Goal: Task Accomplishment & Management: Manage account settings

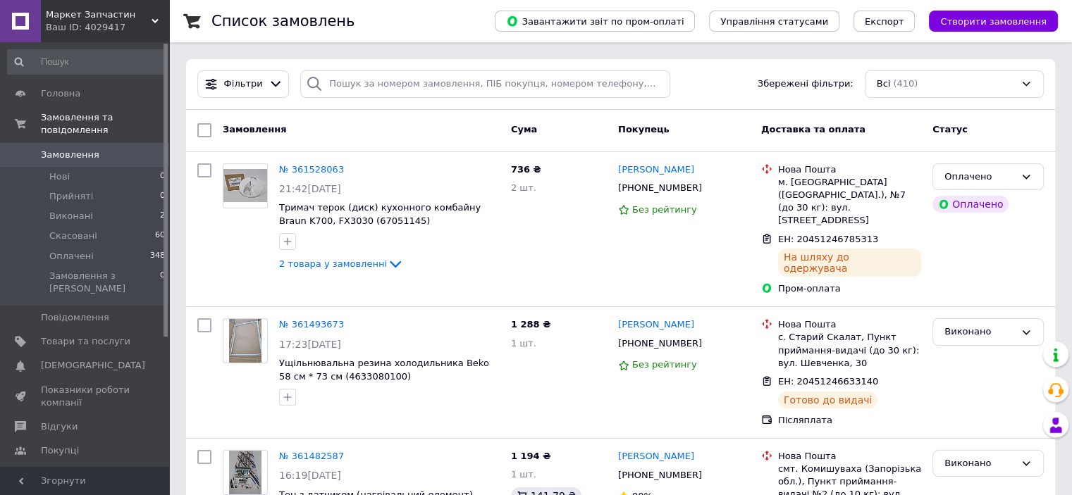
drag, startPoint x: 150, startPoint y: 13, endPoint x: 140, endPoint y: 42, distance: 29.9
click at [149, 18] on span "Маркет Запчастин" at bounding box center [99, 14] width 106 height 13
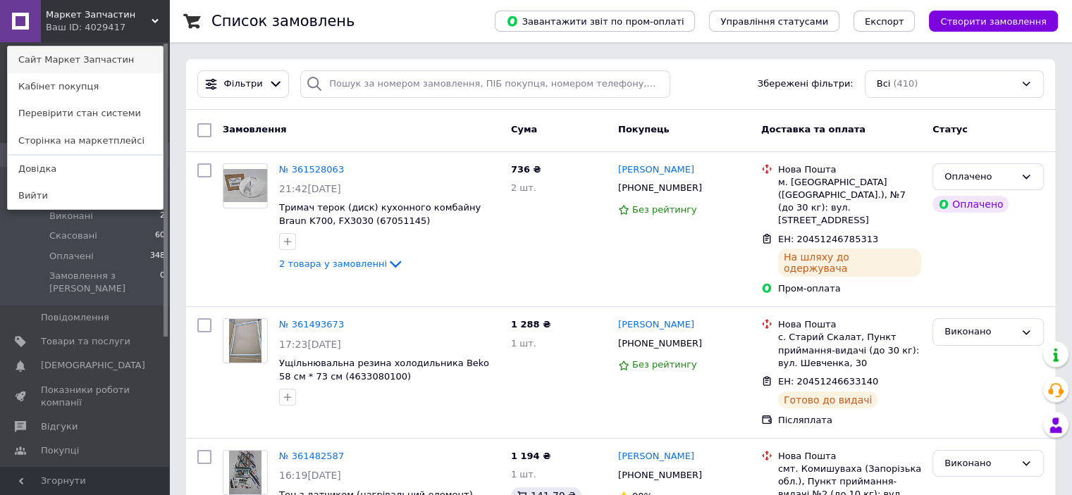
click at [92, 66] on link "Сайт Маркет Запчастин" at bounding box center [85, 60] width 155 height 27
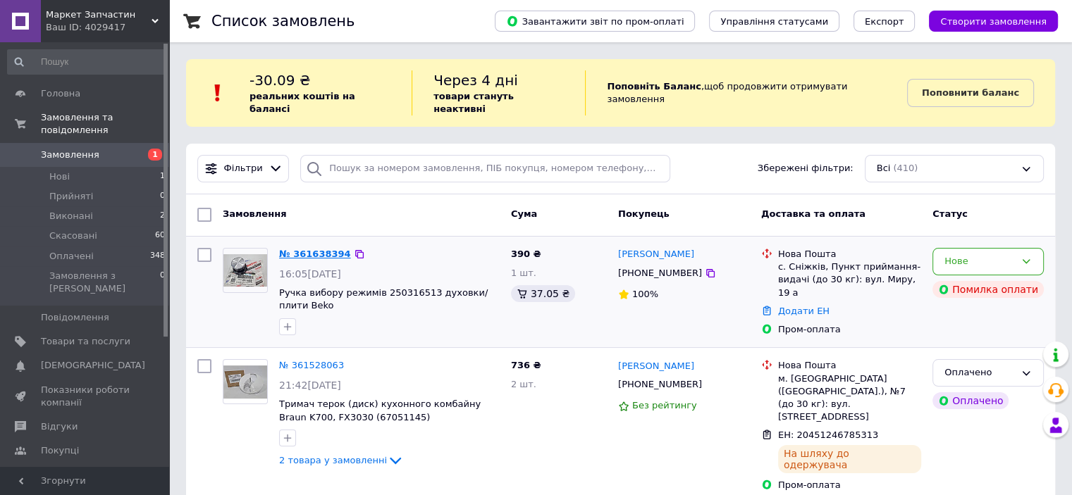
click at [323, 249] on link "№ 361638394" at bounding box center [315, 254] width 72 height 11
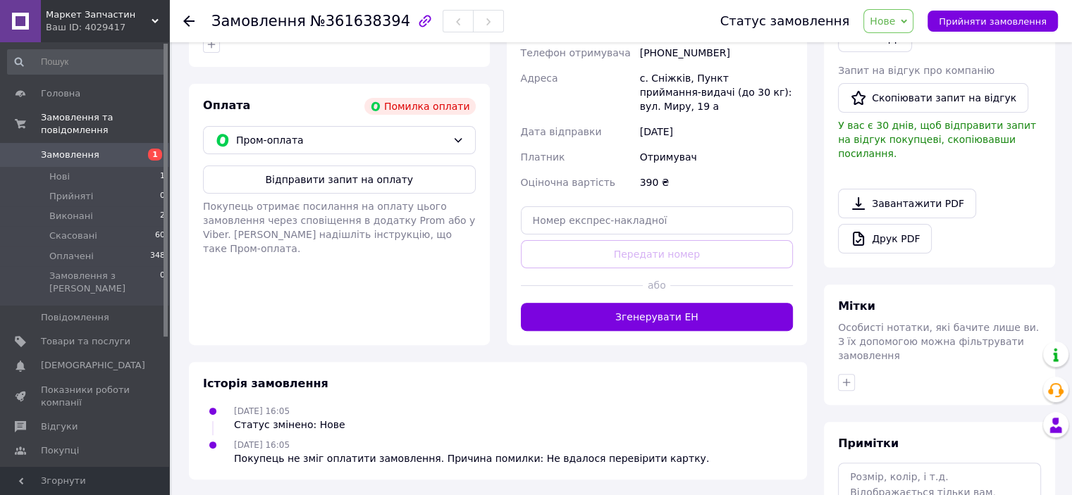
scroll to position [455, 0]
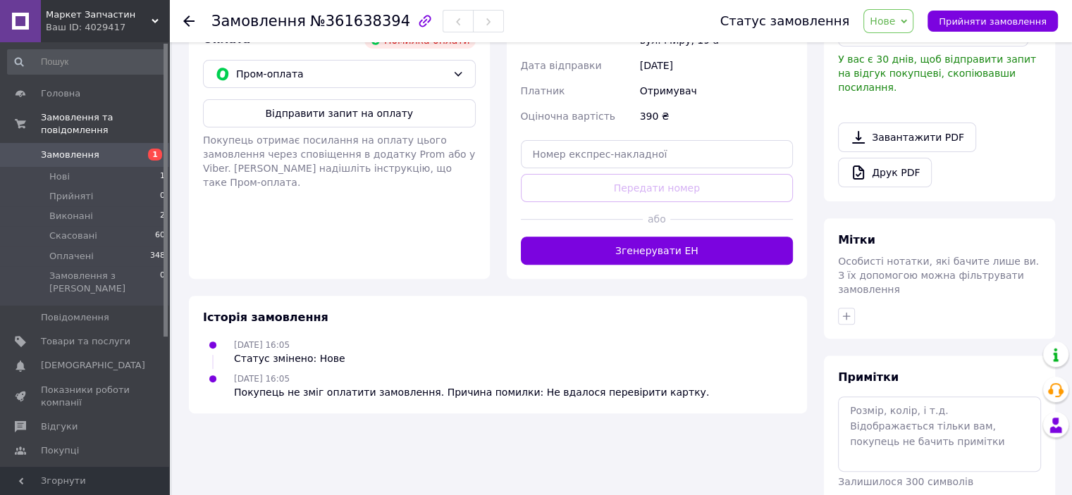
click at [64, 149] on span "Замовлення" at bounding box center [70, 155] width 58 height 13
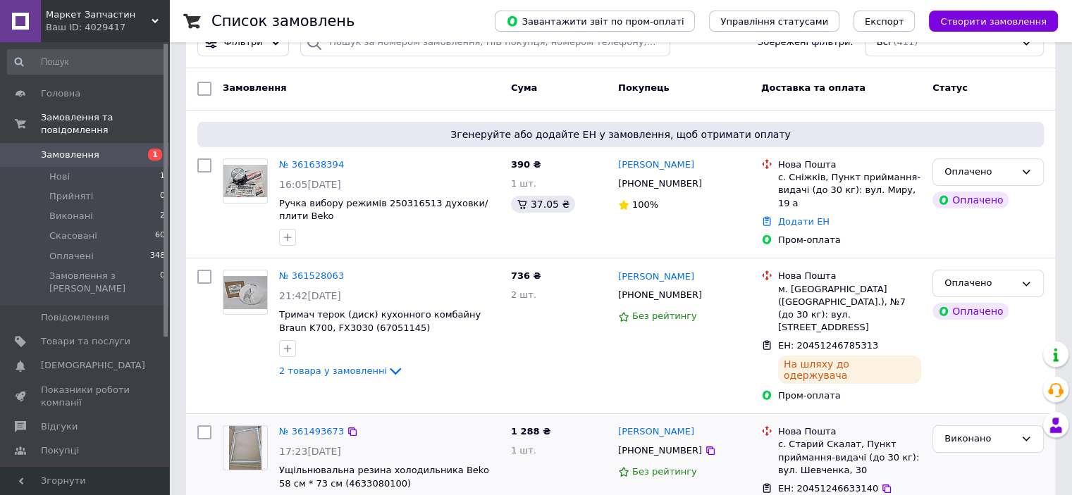
scroll to position [141, 0]
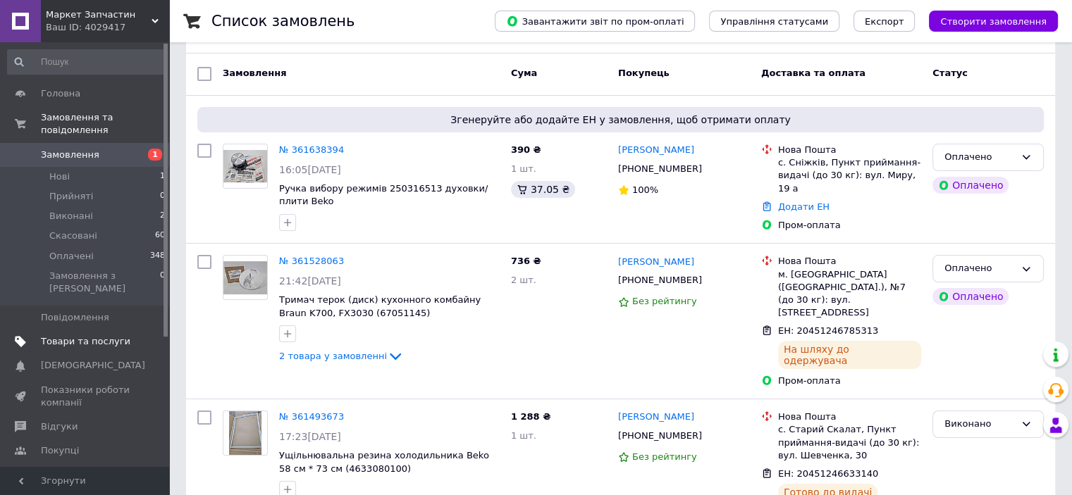
click at [51, 335] on span "Товари та послуги" at bounding box center [86, 341] width 90 height 13
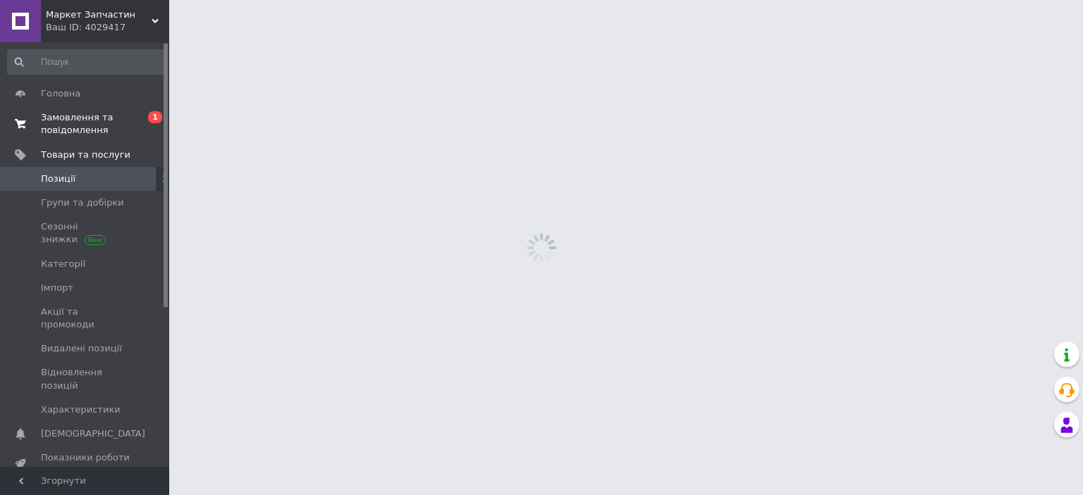
click at [76, 119] on span "Замовлення та повідомлення" at bounding box center [86, 123] width 90 height 25
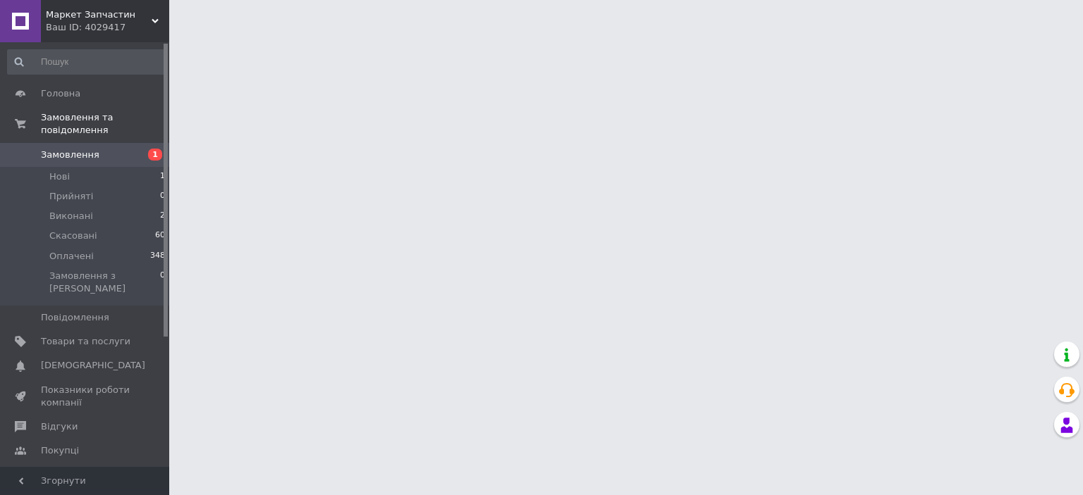
click at [116, 149] on span "Замовлення" at bounding box center [86, 155] width 90 height 13
click at [111, 359] on span "[DEMOGRAPHIC_DATA]" at bounding box center [86, 365] width 90 height 13
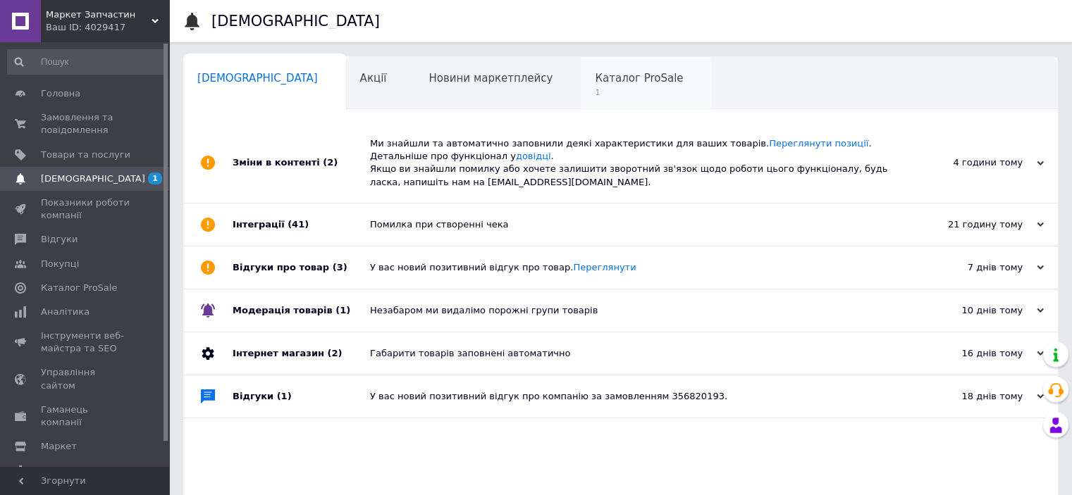
click at [581, 86] on div "Каталог ProSale 1" at bounding box center [646, 84] width 130 height 54
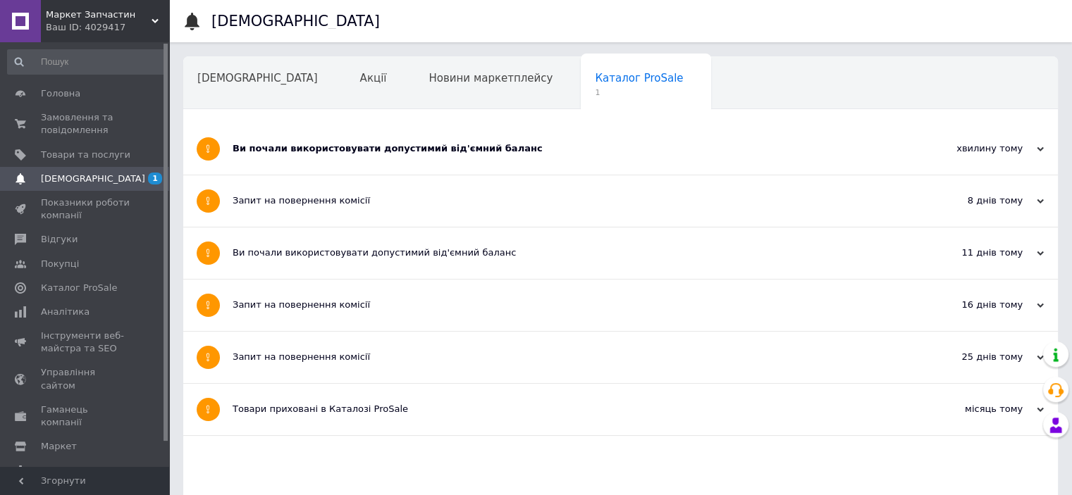
click at [377, 152] on div "Ви почали використовувати допустимий від'ємний баланс" at bounding box center [568, 148] width 670 height 13
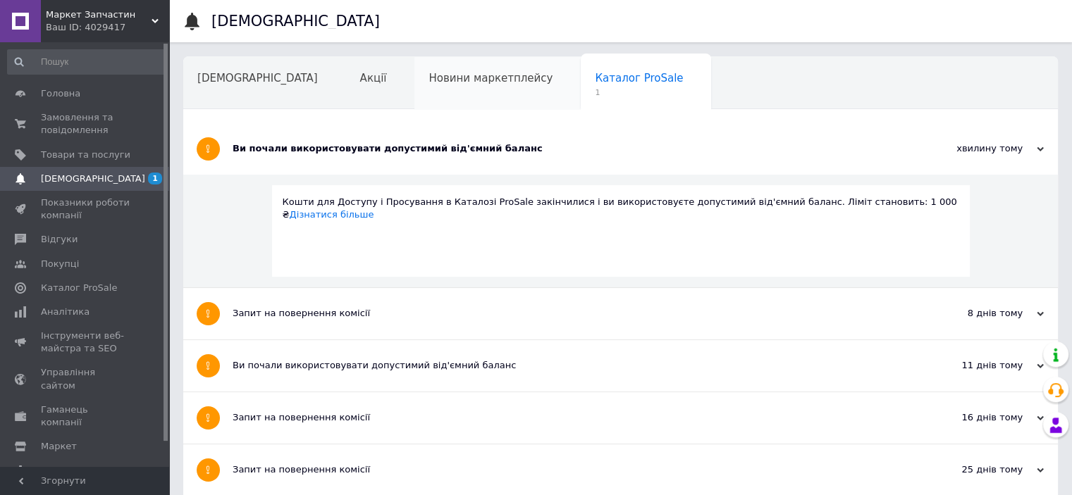
click at [429, 84] on span "Новини маркетплейсу" at bounding box center [491, 78] width 124 height 13
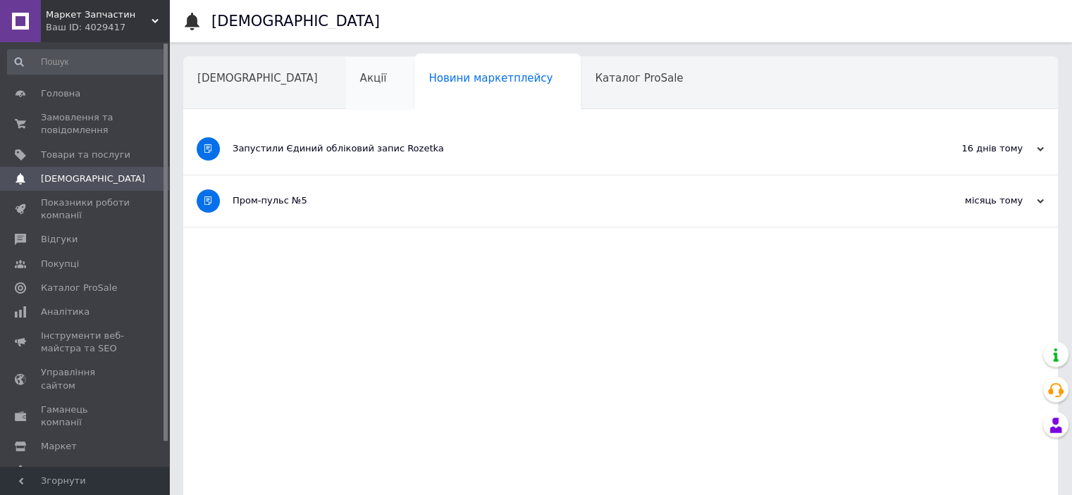
click at [360, 75] on span "Акції" at bounding box center [373, 78] width 27 height 13
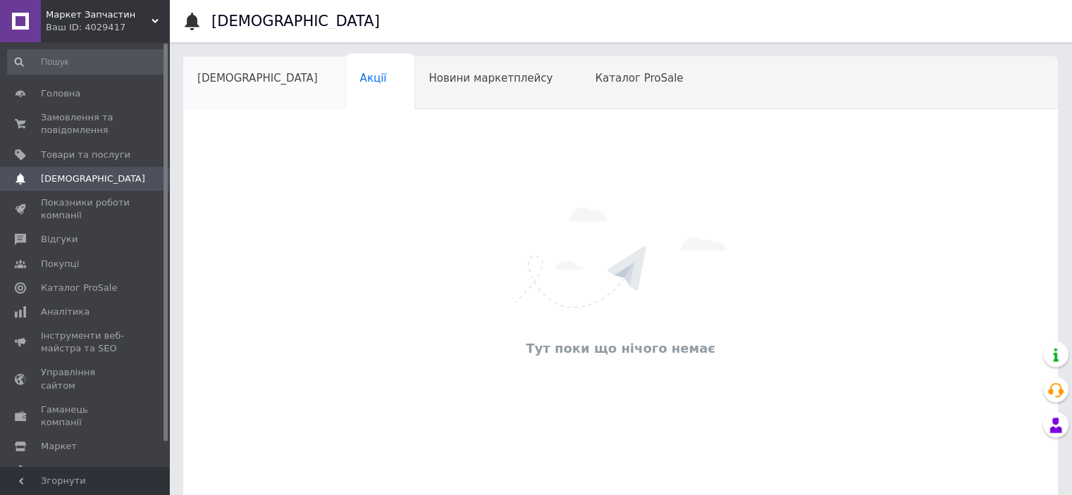
click at [228, 76] on span "[DEMOGRAPHIC_DATA]" at bounding box center [257, 78] width 121 height 13
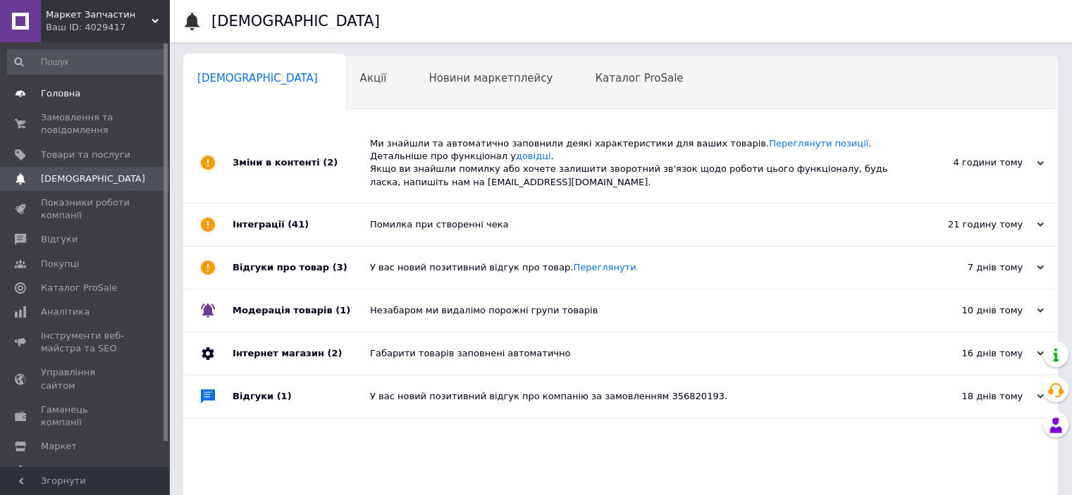
click at [99, 94] on span "Головна" at bounding box center [86, 93] width 90 height 13
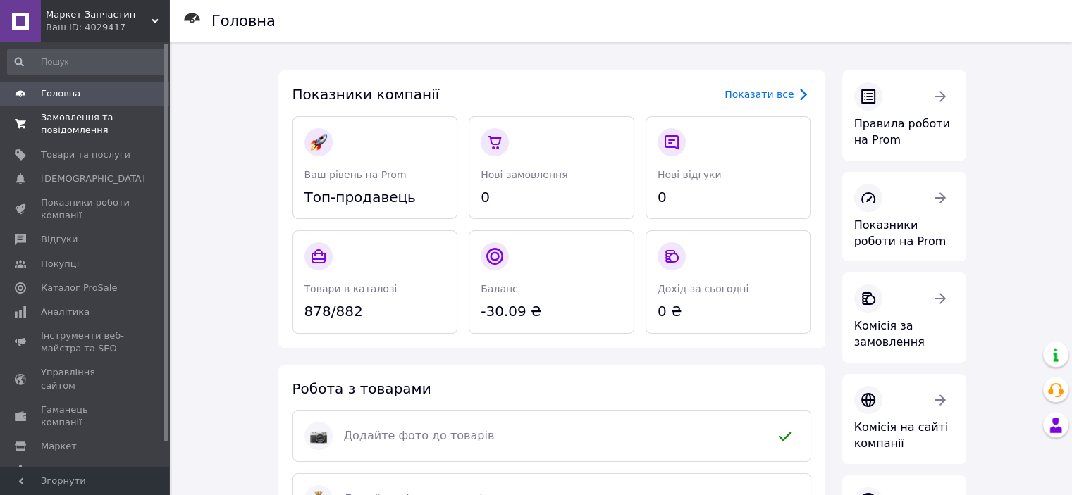
click at [51, 123] on span "Замовлення та повідомлення" at bounding box center [86, 123] width 90 height 25
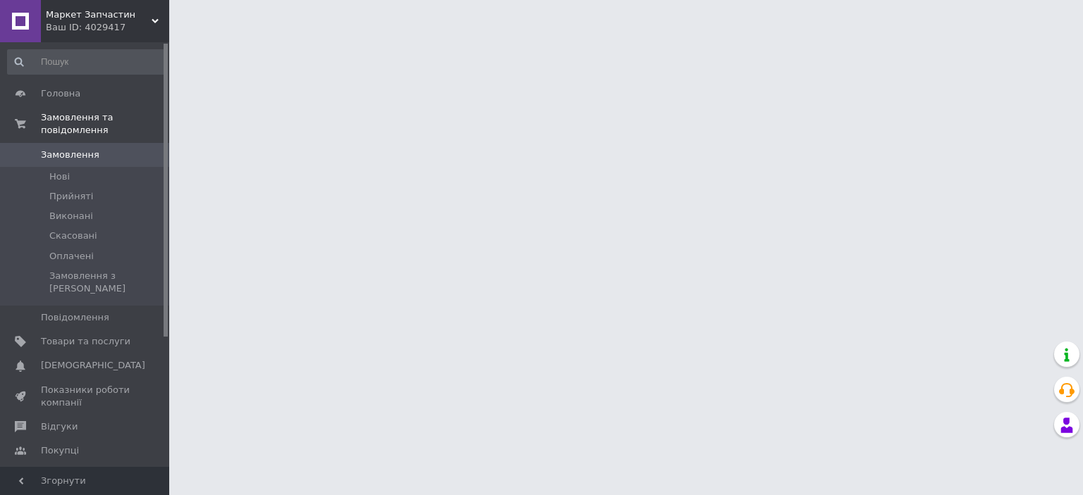
click at [23, 149] on link "Замовлення 0" at bounding box center [86, 155] width 173 height 24
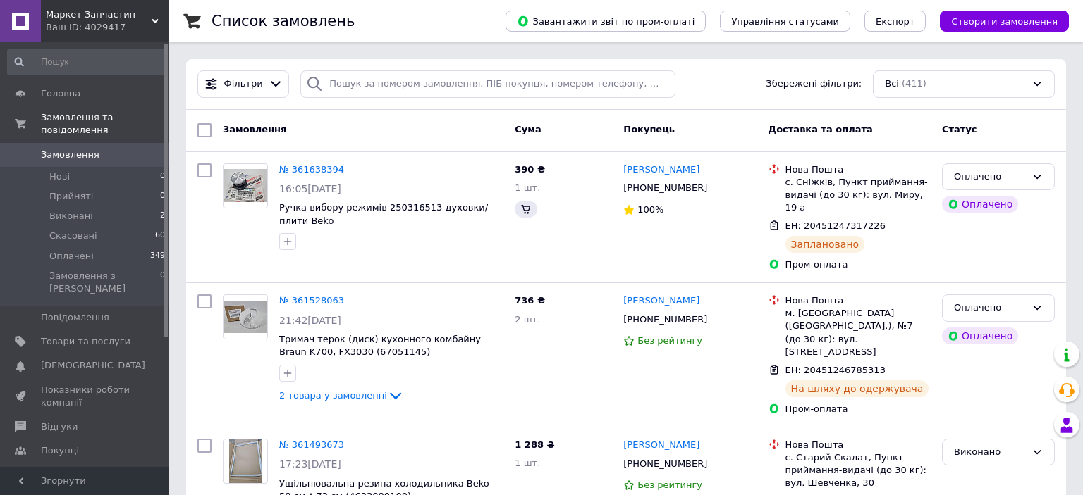
click at [31, 149] on span at bounding box center [20, 155] width 41 height 13
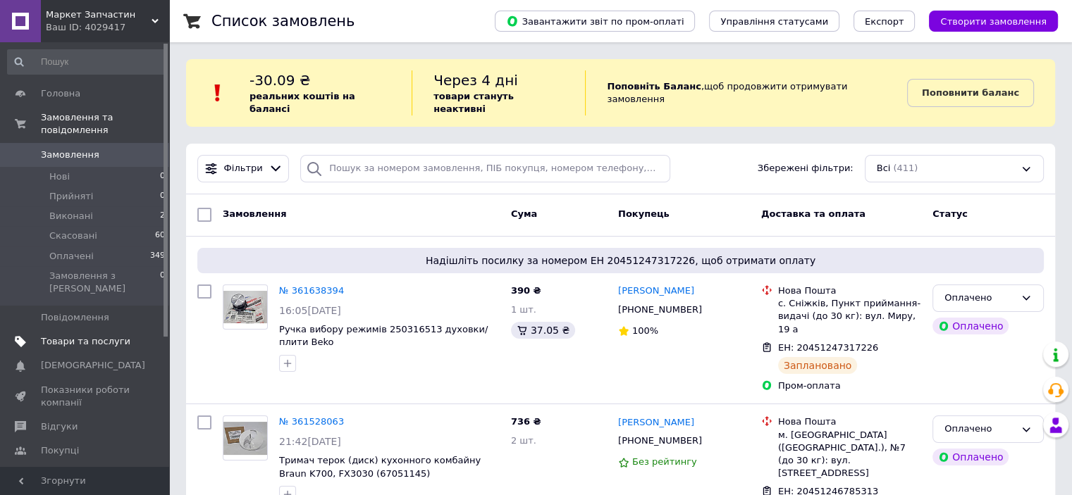
click at [59, 335] on span "Товари та послуги" at bounding box center [86, 341] width 90 height 13
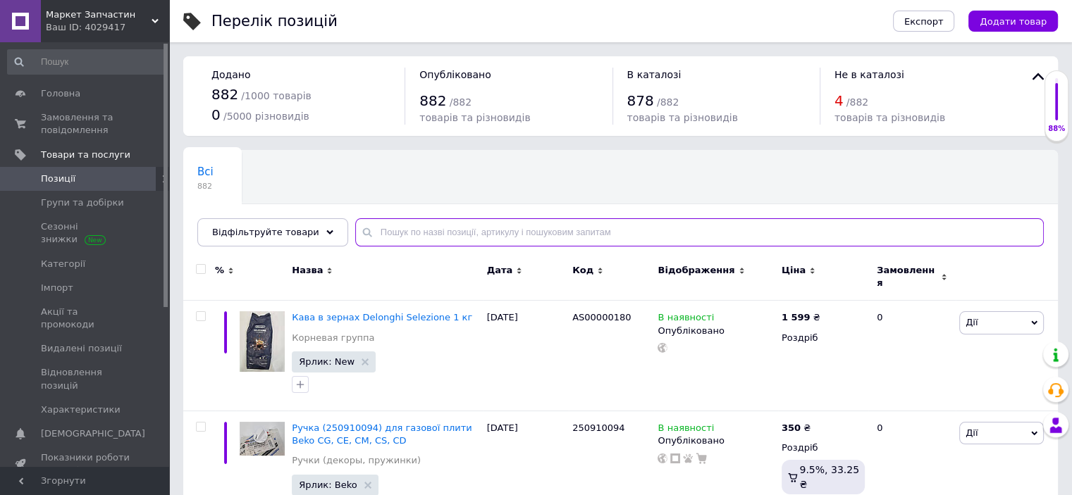
click at [522, 236] on input "text" at bounding box center [699, 232] width 689 height 28
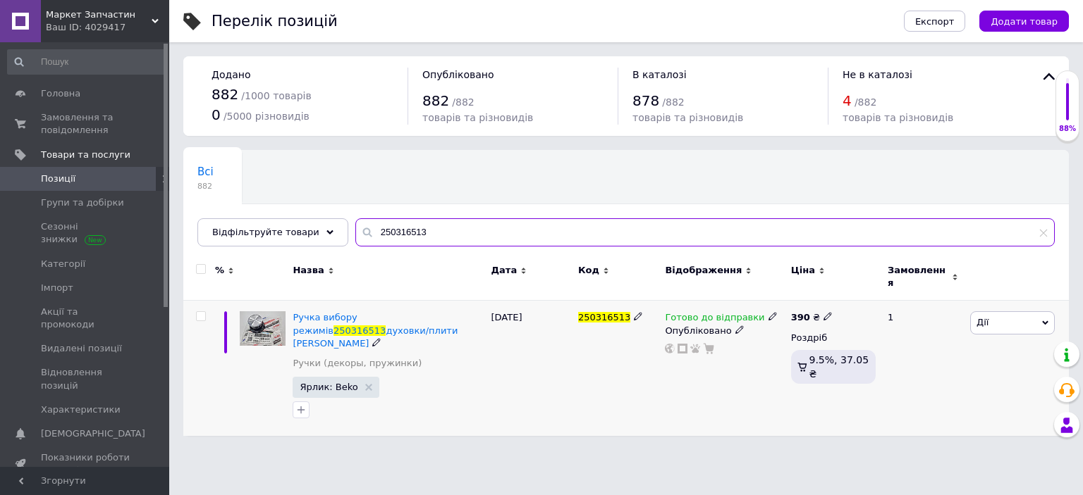
type input "250316513"
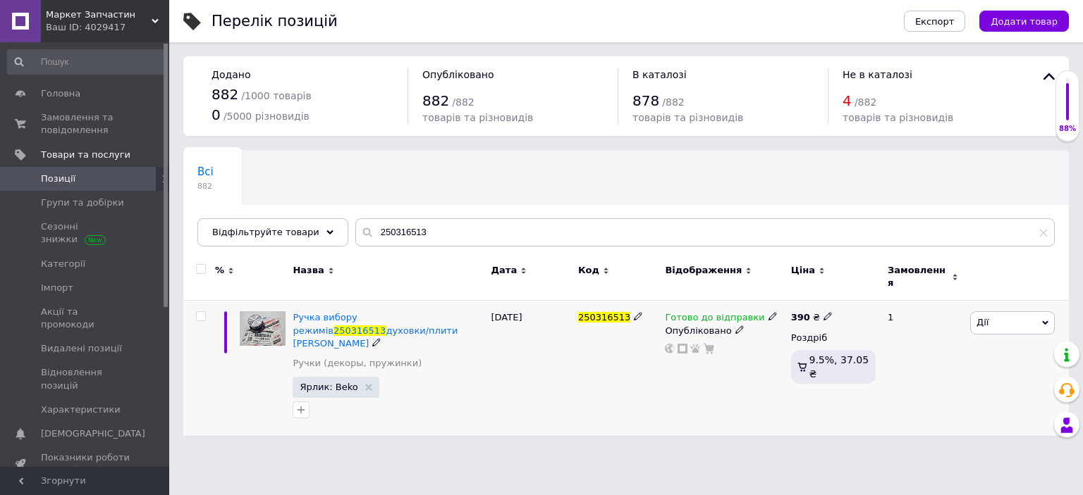
click at [768, 312] on icon at bounding box center [772, 316] width 8 height 8
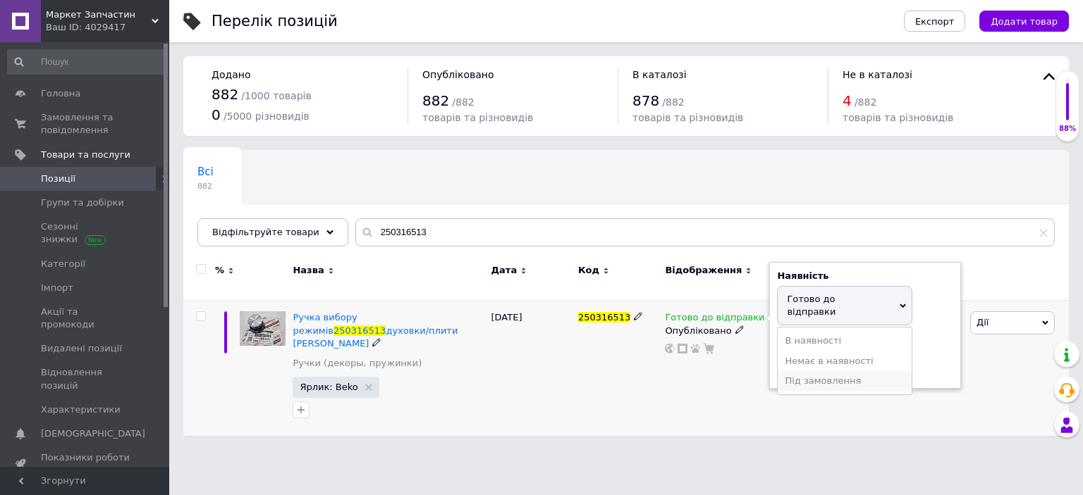
click at [834, 371] on li "Під замовлення" at bounding box center [844, 381] width 134 height 20
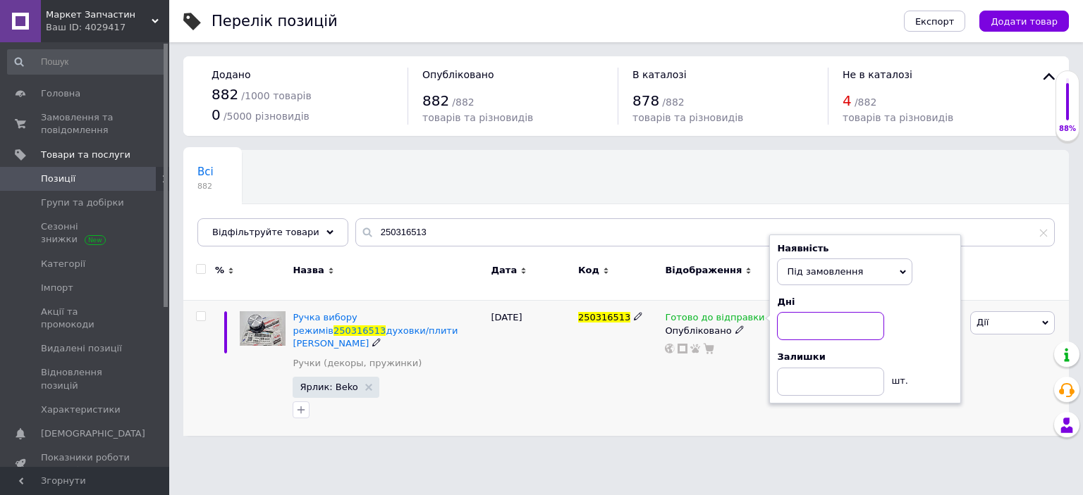
click at [828, 316] on input at bounding box center [830, 326] width 107 height 28
type input "45"
click at [505, 360] on div "[DATE]" at bounding box center [531, 368] width 87 height 135
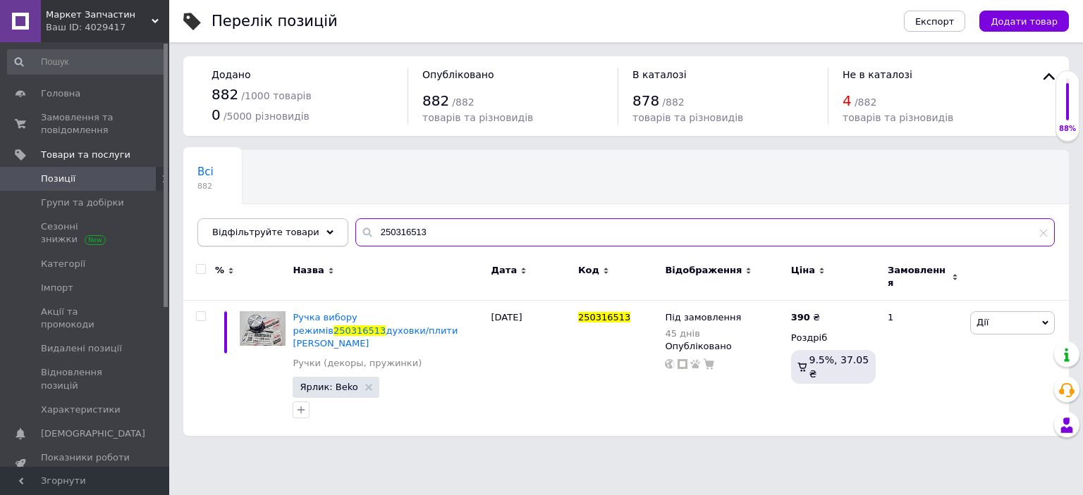
drag, startPoint x: 407, startPoint y: 233, endPoint x: 368, endPoint y: 227, distance: 40.0
click at [323, 239] on div "Відфільтруйте товари 250316513" at bounding box center [625, 232] width 857 height 28
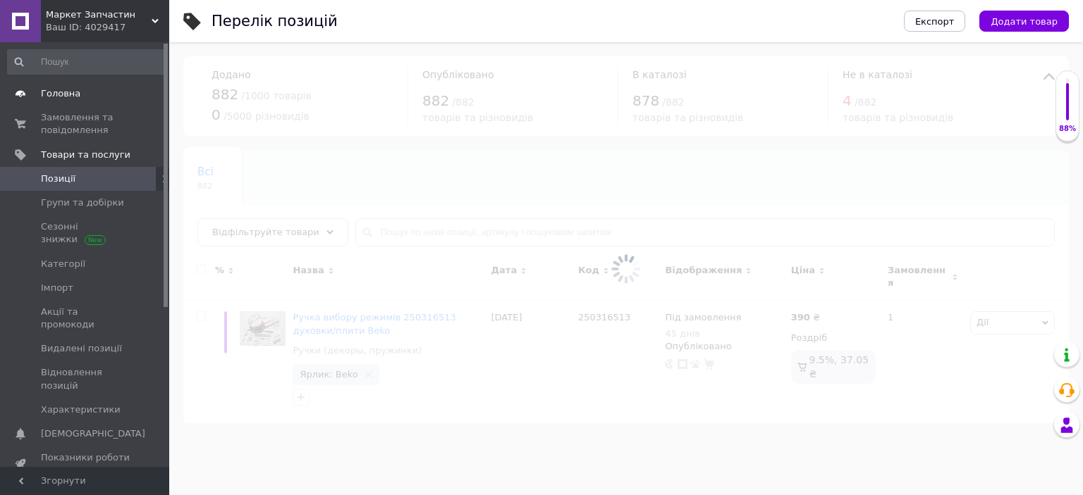
click at [60, 99] on span "Головна" at bounding box center [60, 93] width 39 height 13
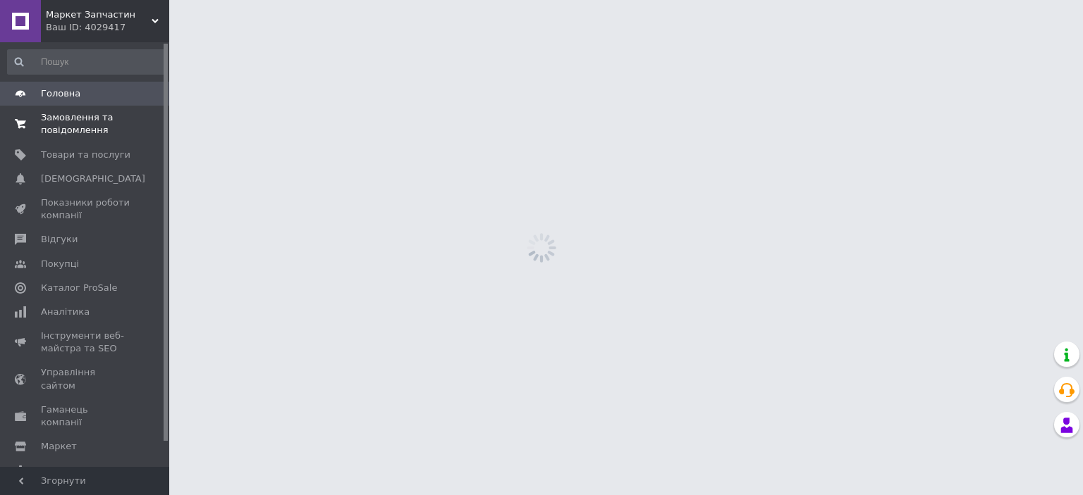
click at [69, 119] on span "Замовлення та повідомлення" at bounding box center [86, 123] width 90 height 25
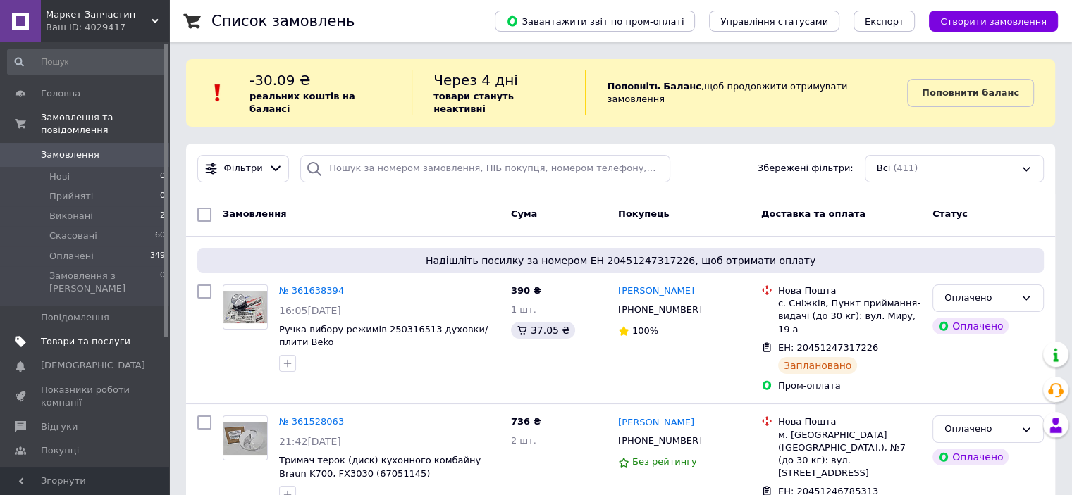
click at [70, 335] on span "Товари та послуги" at bounding box center [86, 341] width 90 height 13
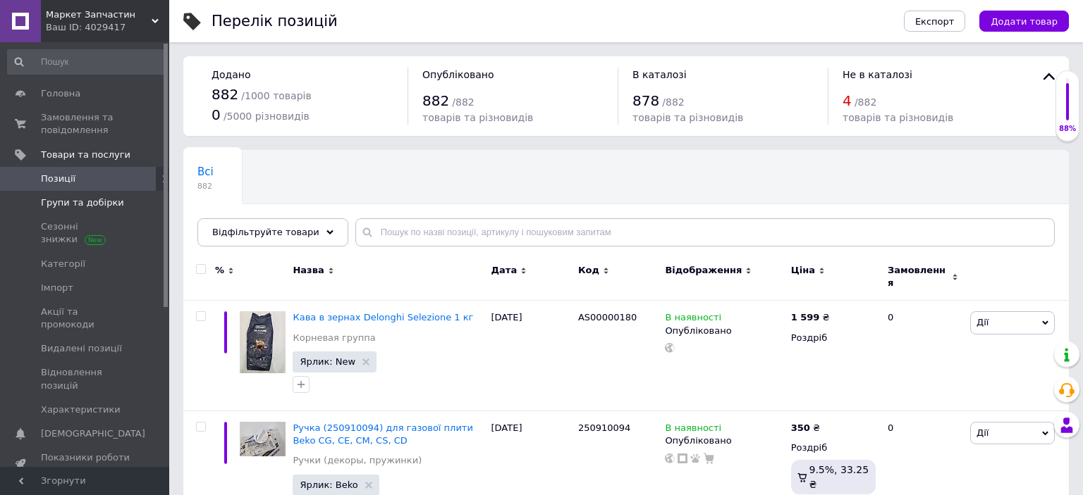
click at [65, 202] on span "Групи та добірки" at bounding box center [82, 203] width 83 height 13
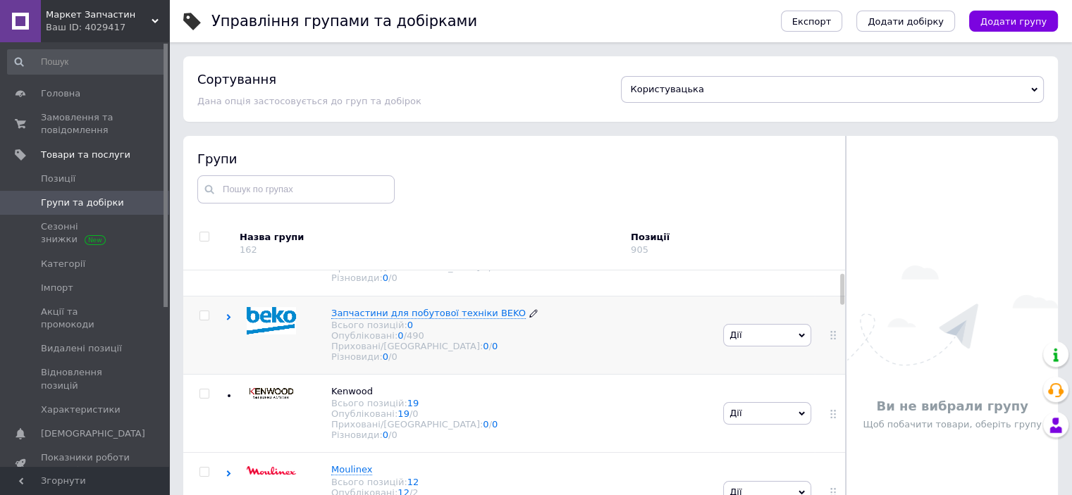
scroll to position [141, 0]
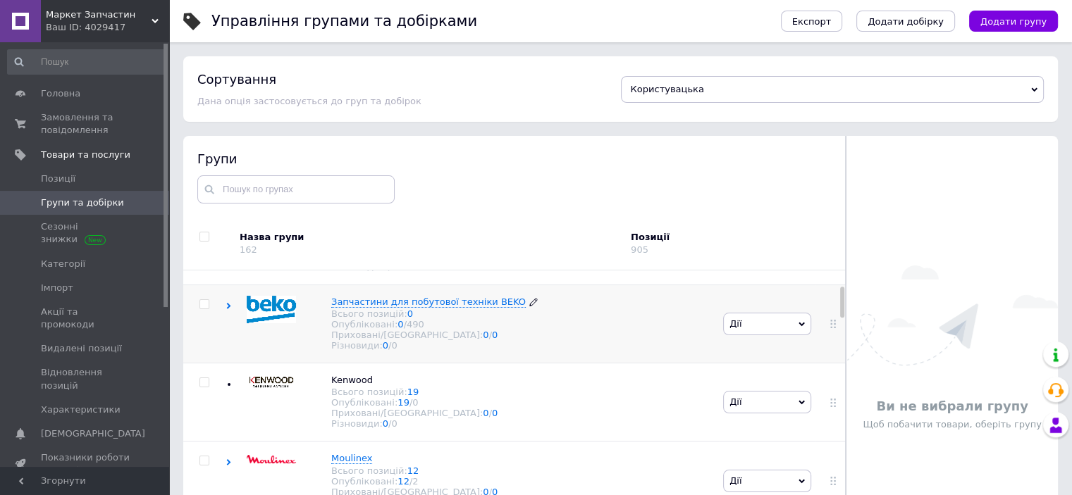
click at [380, 307] on span "Запчастини для побутової техніки BEKO" at bounding box center [428, 302] width 195 height 11
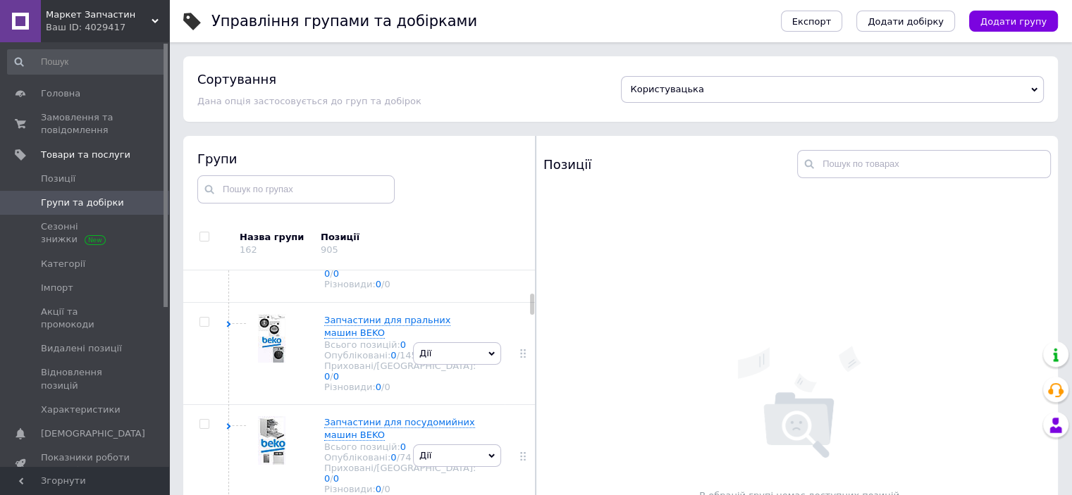
scroll to position [493, 0]
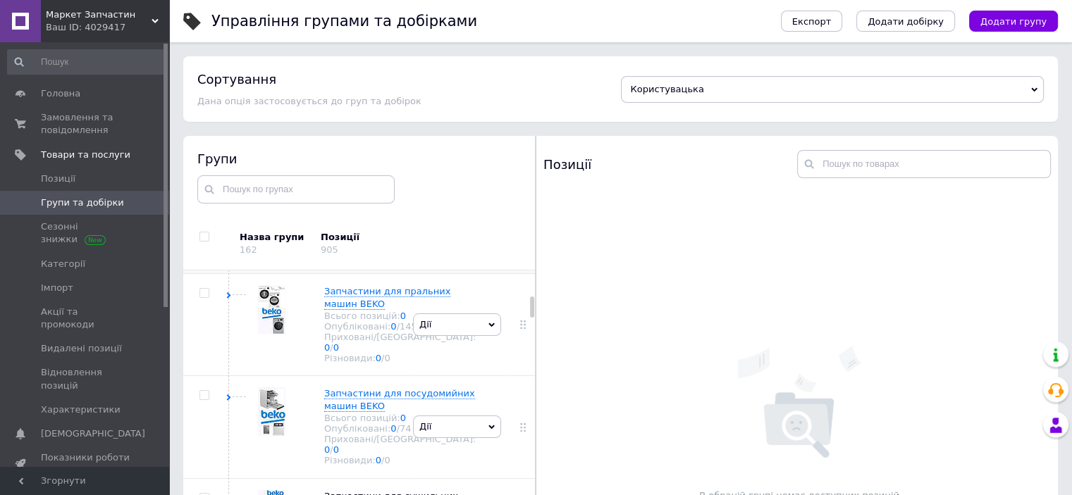
click at [352, 206] on span "Запчастини для кухонних плит і духовок BEKO" at bounding box center [400, 194] width 152 height 23
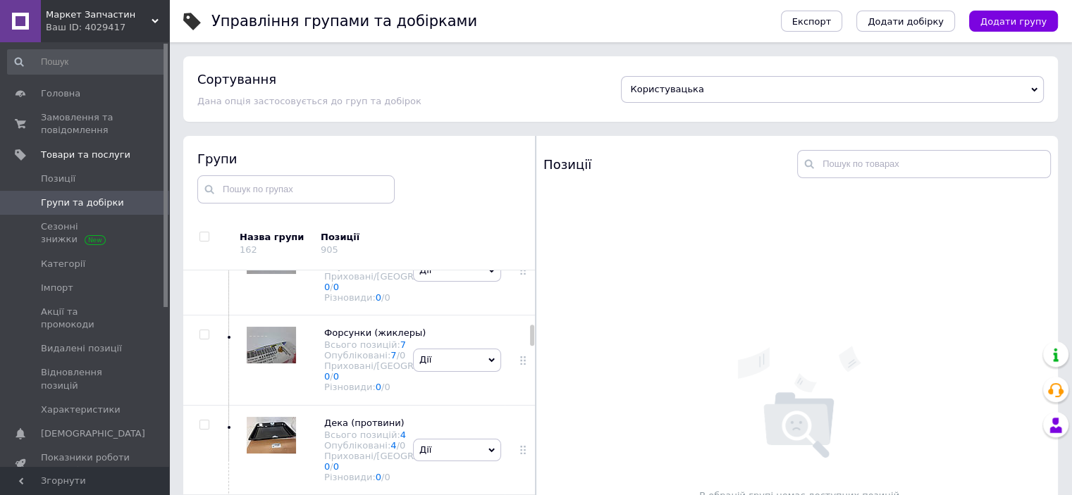
scroll to position [1480, 0]
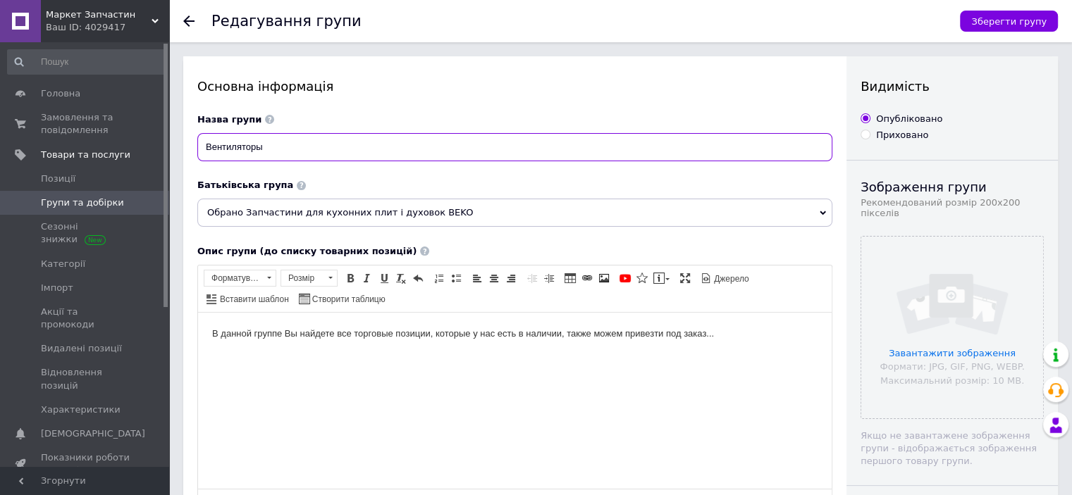
click at [364, 156] on input "Вентиляторы" at bounding box center [514, 147] width 635 height 28
type input "В"
type input "Вентилятори, крильчатки"
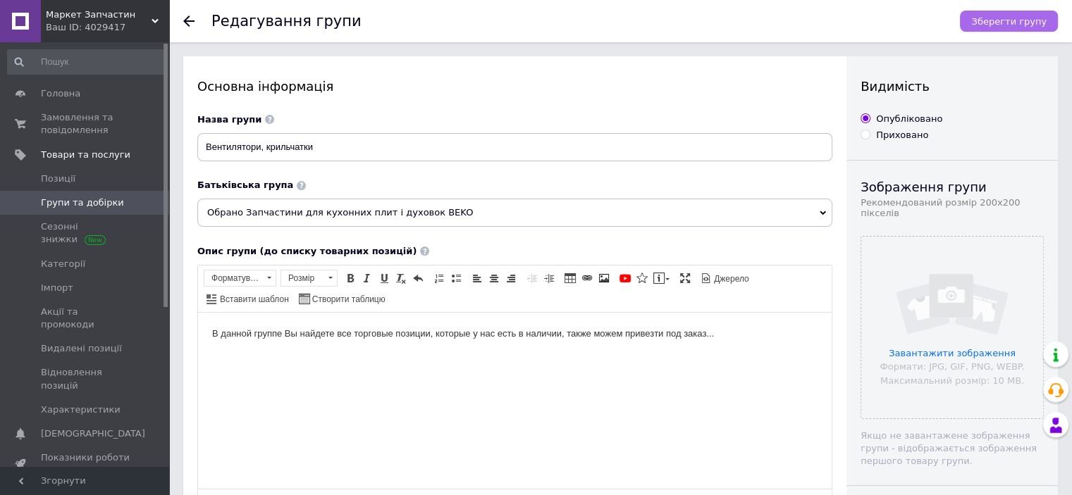
click at [1018, 24] on span "Зберегти групу" at bounding box center [1008, 21] width 75 height 11
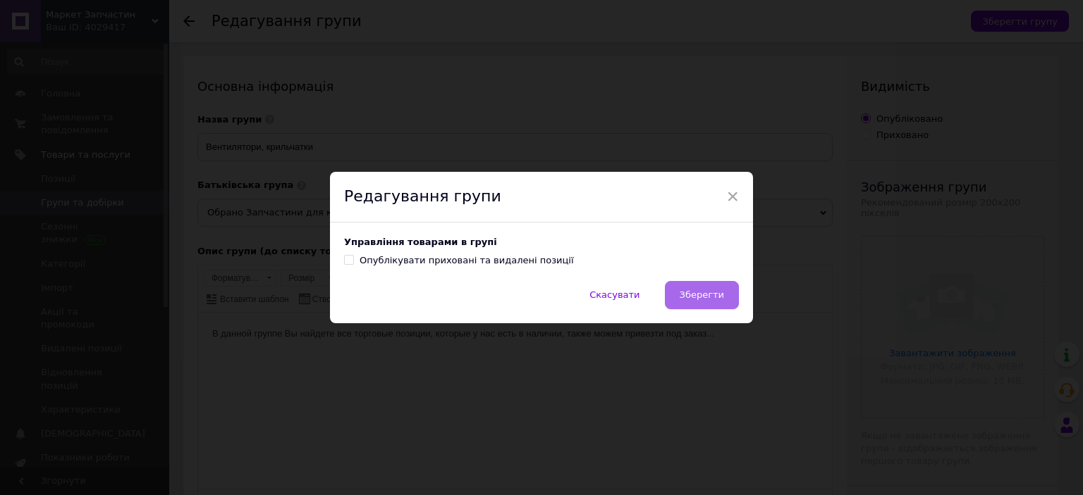
click at [705, 300] on span "Зберегти" at bounding box center [701, 295] width 44 height 11
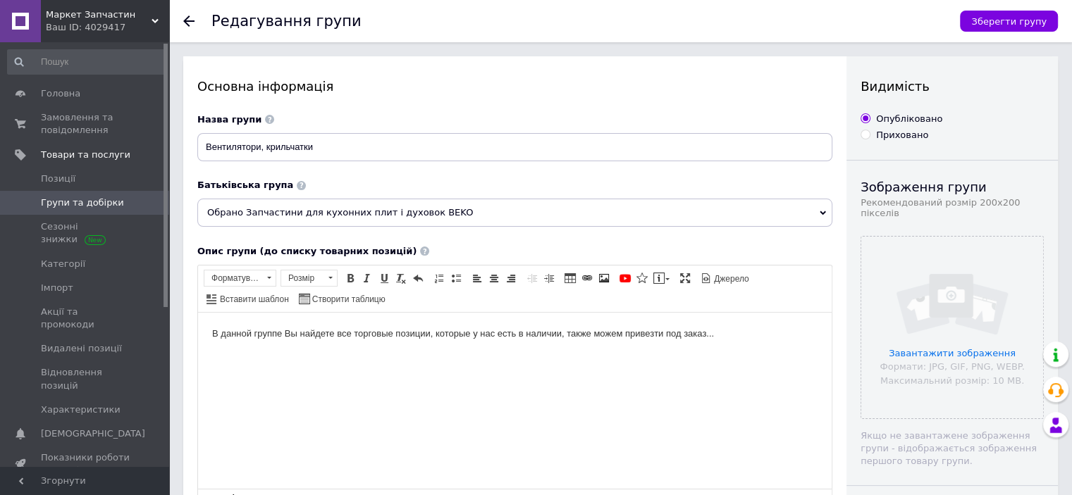
click at [71, 202] on span "Групи та добірки" at bounding box center [82, 203] width 83 height 13
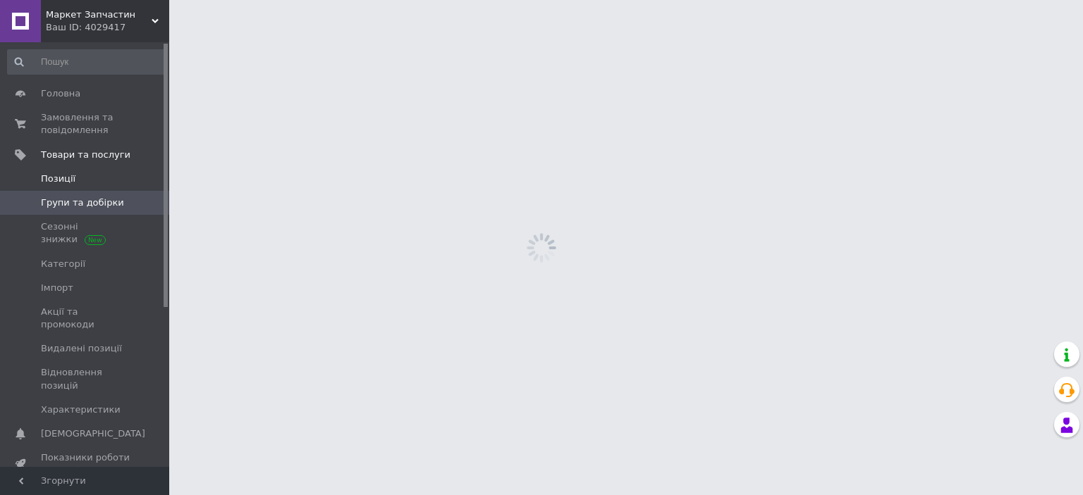
click at [68, 180] on span "Позиції" at bounding box center [58, 179] width 35 height 13
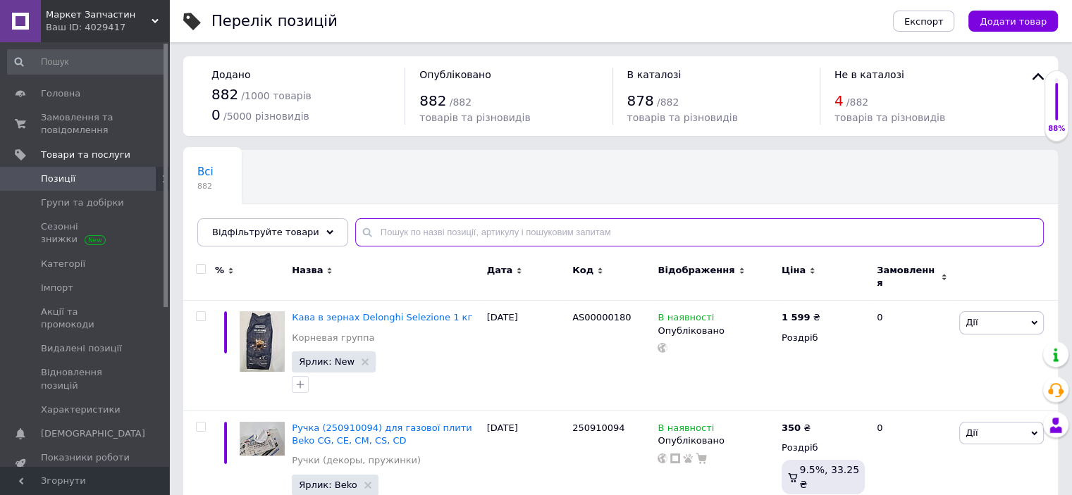
click at [533, 230] on input "text" at bounding box center [699, 232] width 689 height 28
paste input "264440132"
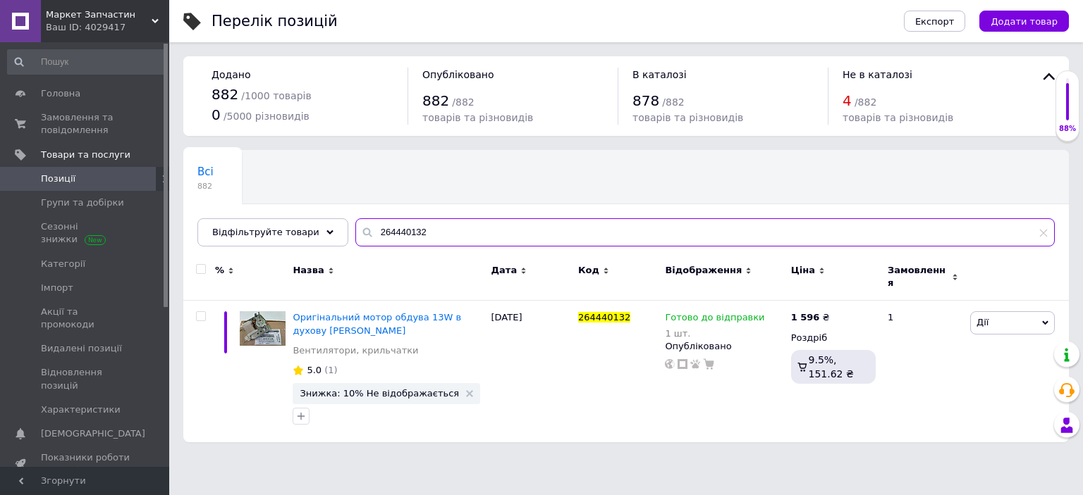
type input "264440132"
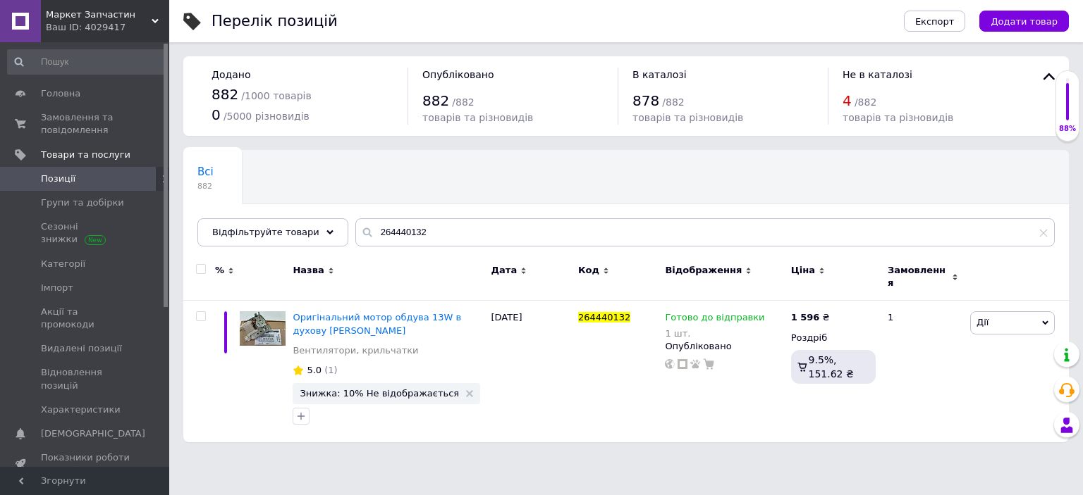
click at [200, 268] on input "checkbox" at bounding box center [200, 269] width 9 height 9
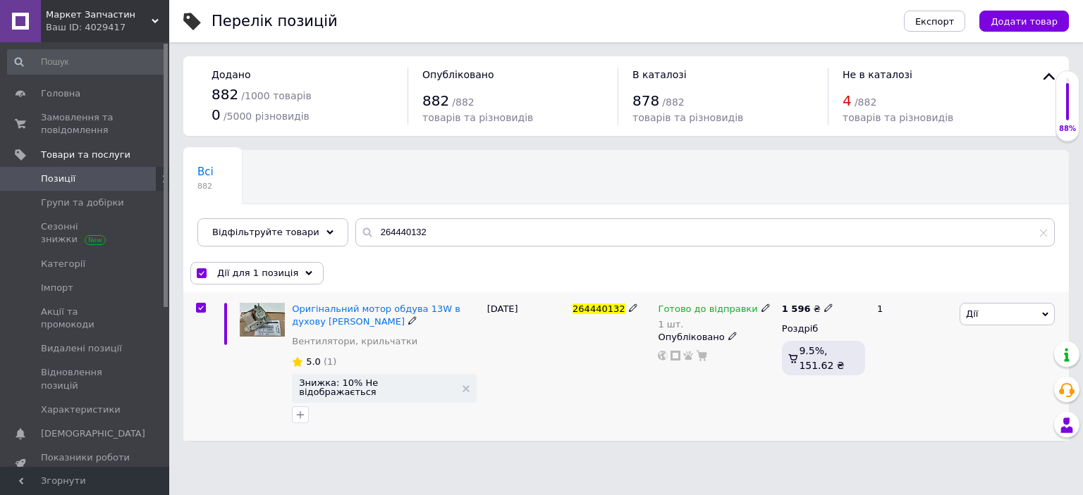
drag, startPoint x: 1028, startPoint y: 315, endPoint x: 949, endPoint y: 416, distance: 128.0
click at [1027, 316] on span "Дії" at bounding box center [1006, 314] width 95 height 23
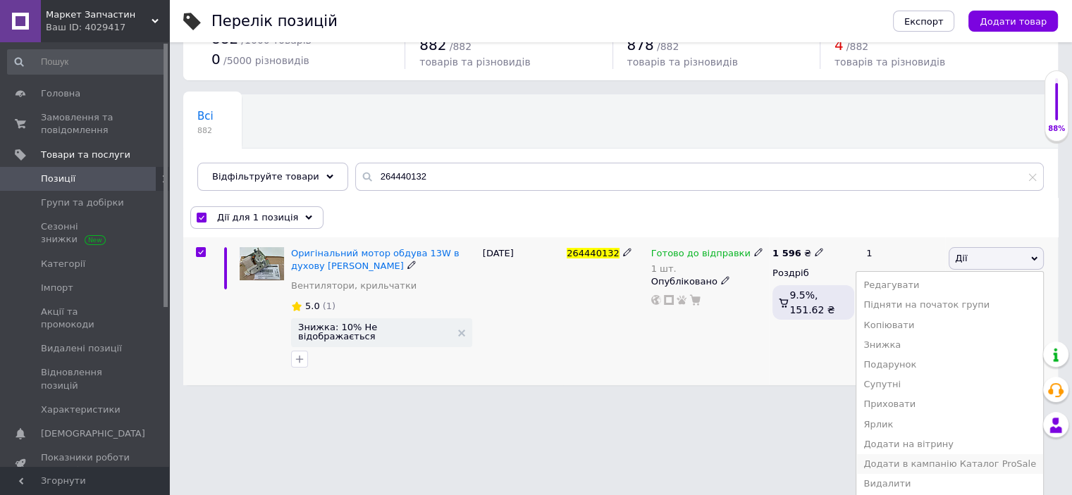
scroll to position [57, 0]
click at [922, 486] on li "Видалити" at bounding box center [949, 483] width 187 height 20
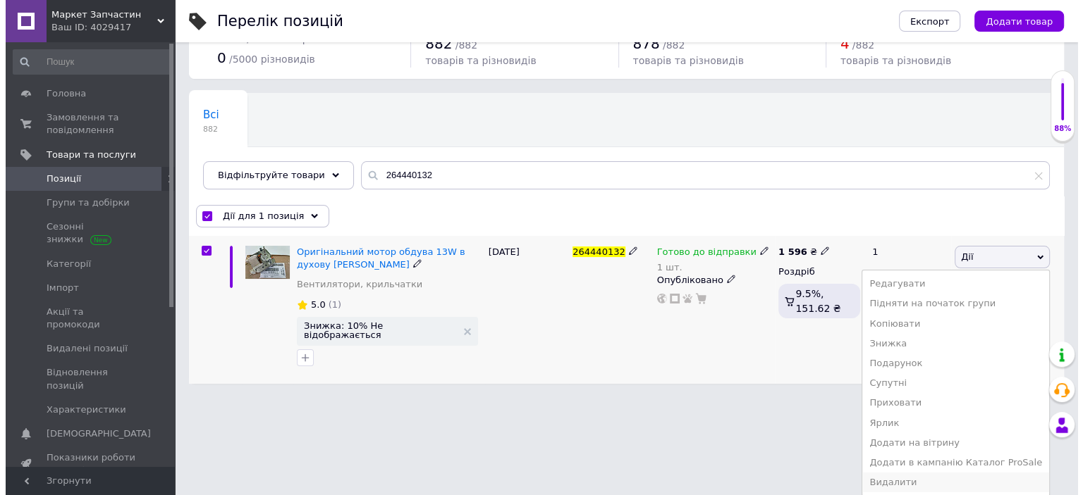
scroll to position [0, 0]
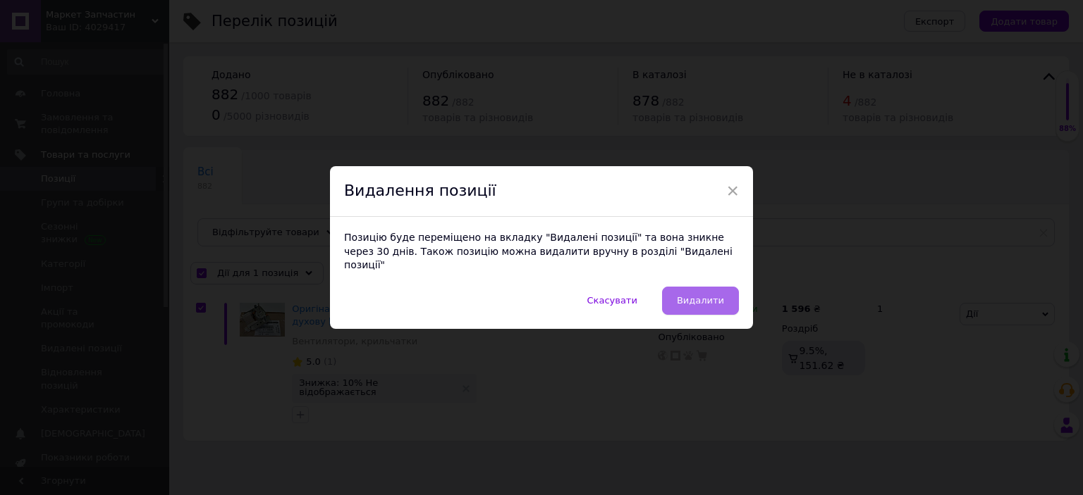
click at [693, 295] on span "Видалити" at bounding box center [700, 300] width 47 height 11
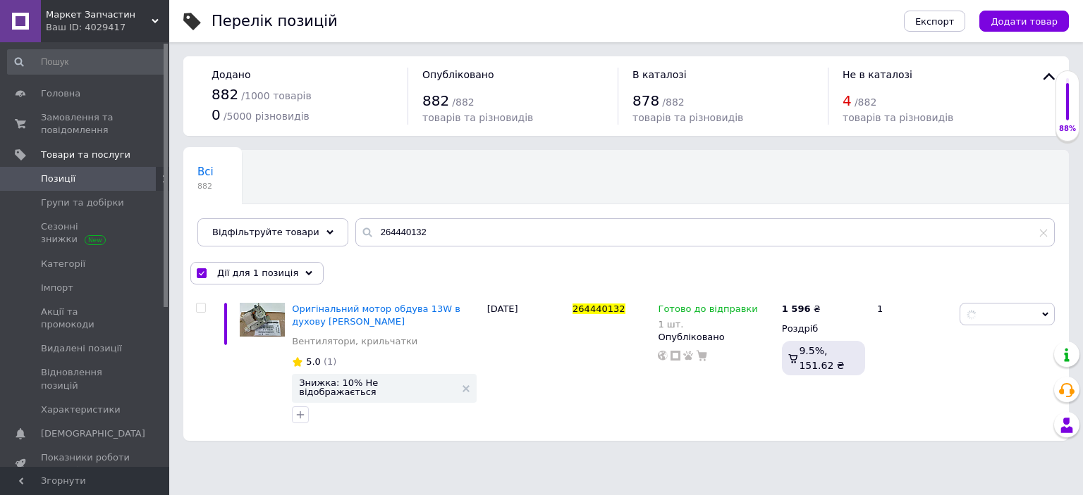
checkbox input "false"
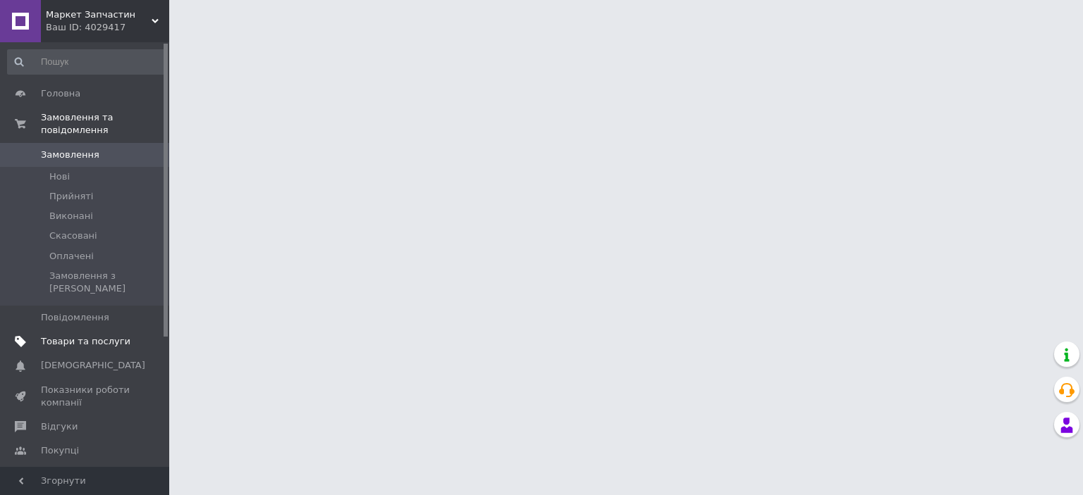
click at [65, 335] on span "Товари та послуги" at bounding box center [86, 341] width 90 height 13
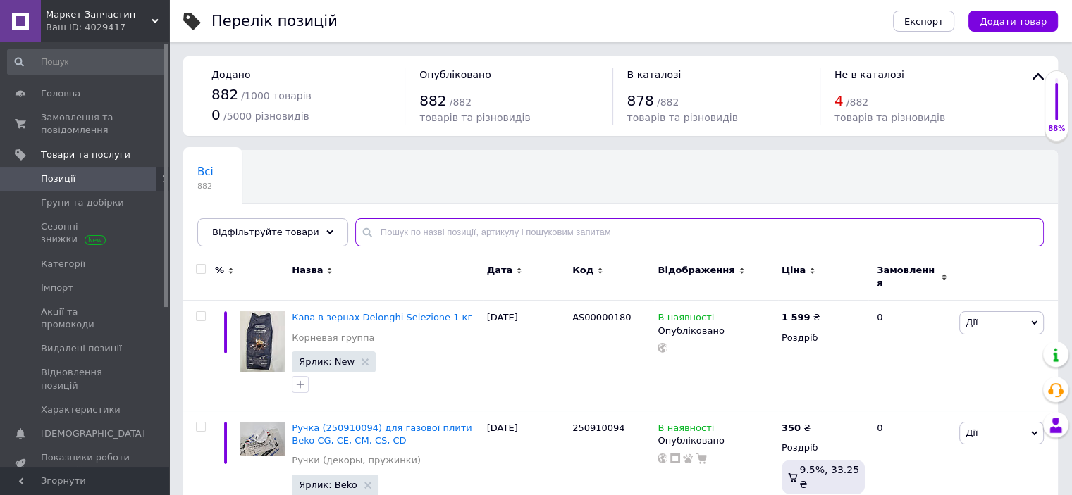
click at [415, 233] on input "text" at bounding box center [699, 232] width 689 height 28
paste input "264440132"
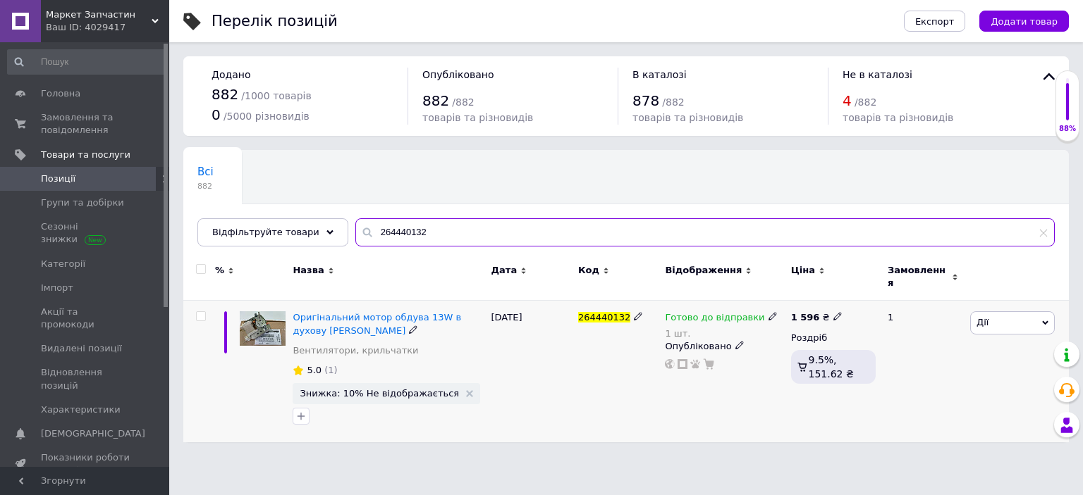
type input "264440132"
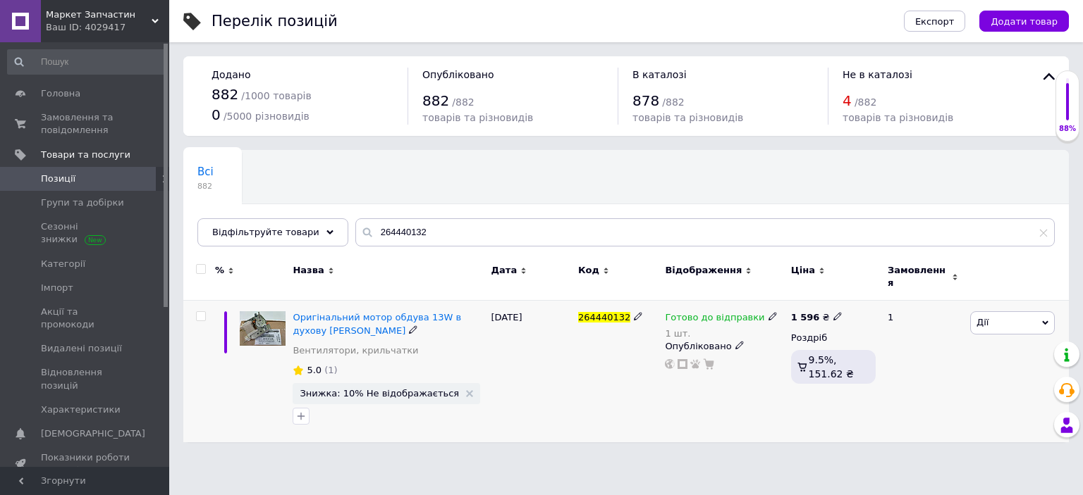
click at [199, 312] on input "checkbox" at bounding box center [200, 316] width 9 height 9
checkbox input "true"
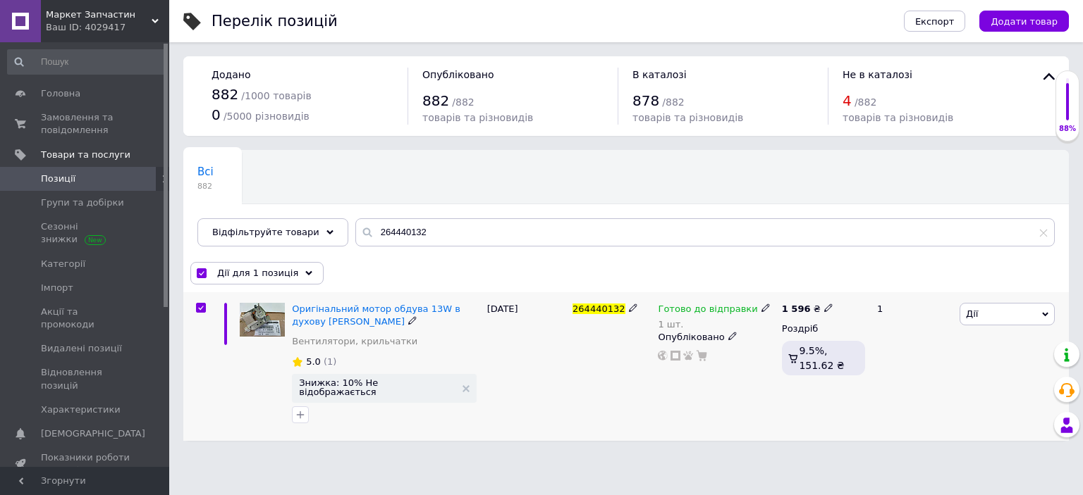
drag, startPoint x: 985, startPoint y: 316, endPoint x: 929, endPoint y: 474, distance: 166.7
click at [985, 321] on span "Дії" at bounding box center [1006, 314] width 95 height 23
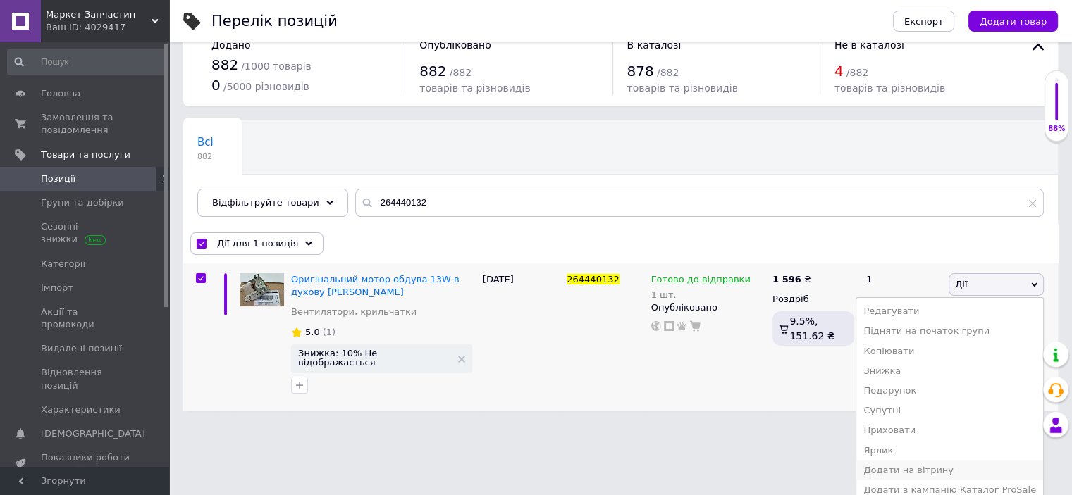
scroll to position [57, 0]
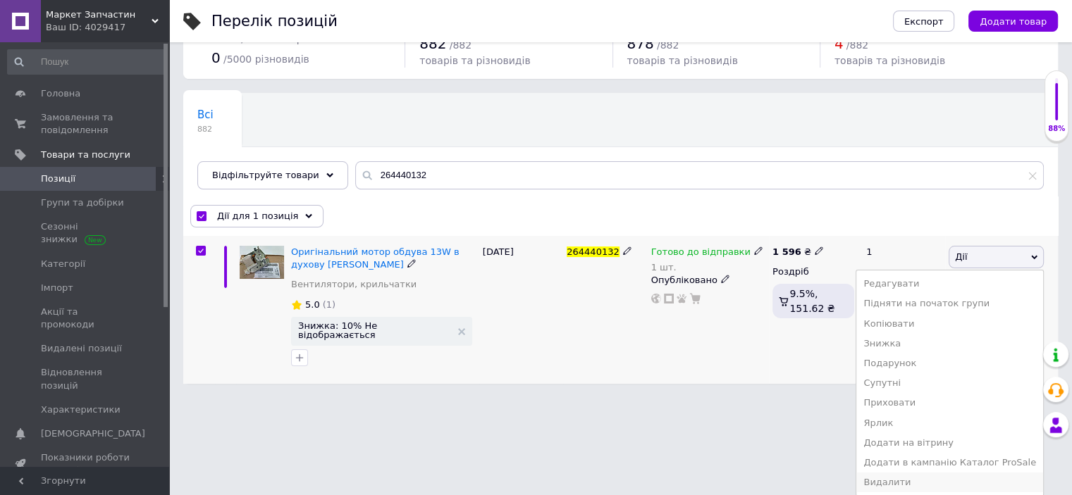
click at [914, 481] on li "Видалити" at bounding box center [949, 483] width 187 height 20
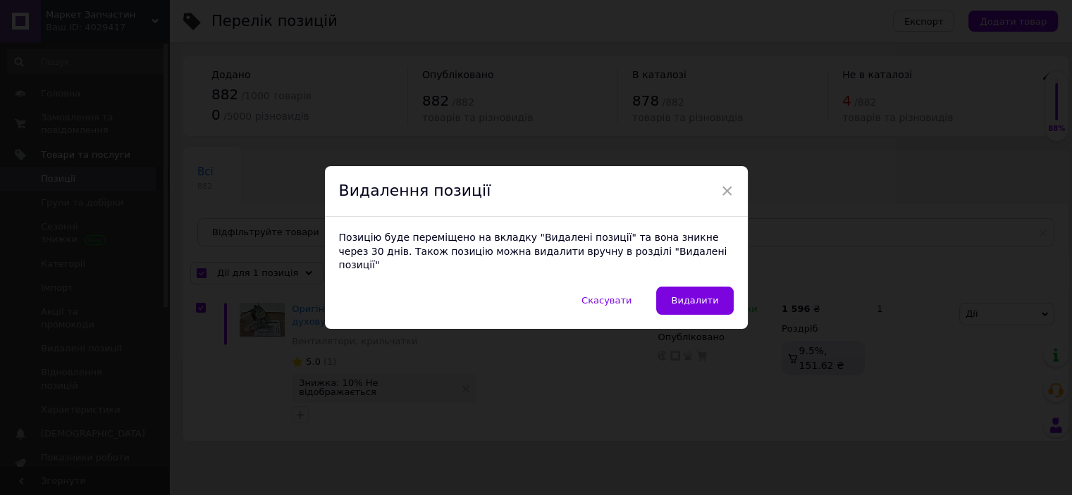
scroll to position [0, 0]
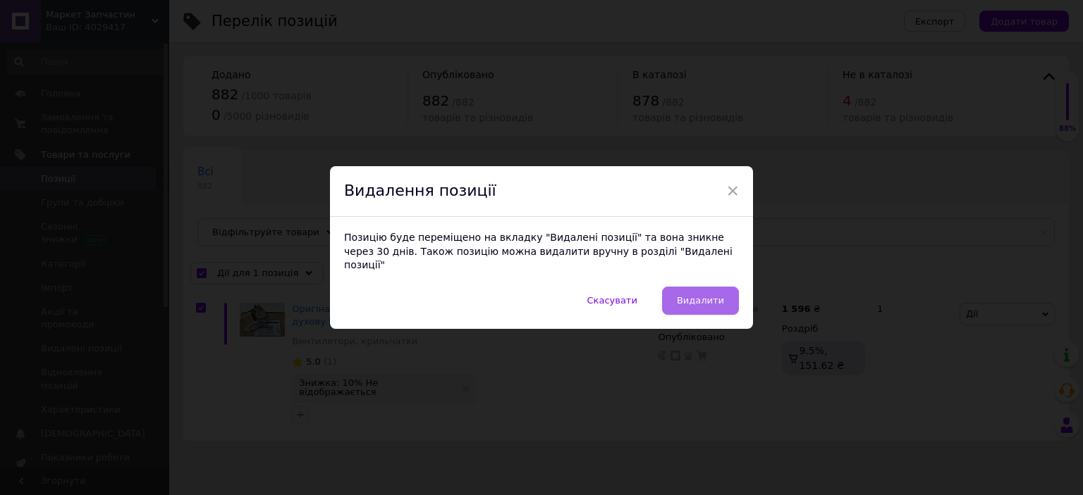
click at [716, 298] on span "Видалити" at bounding box center [700, 300] width 47 height 11
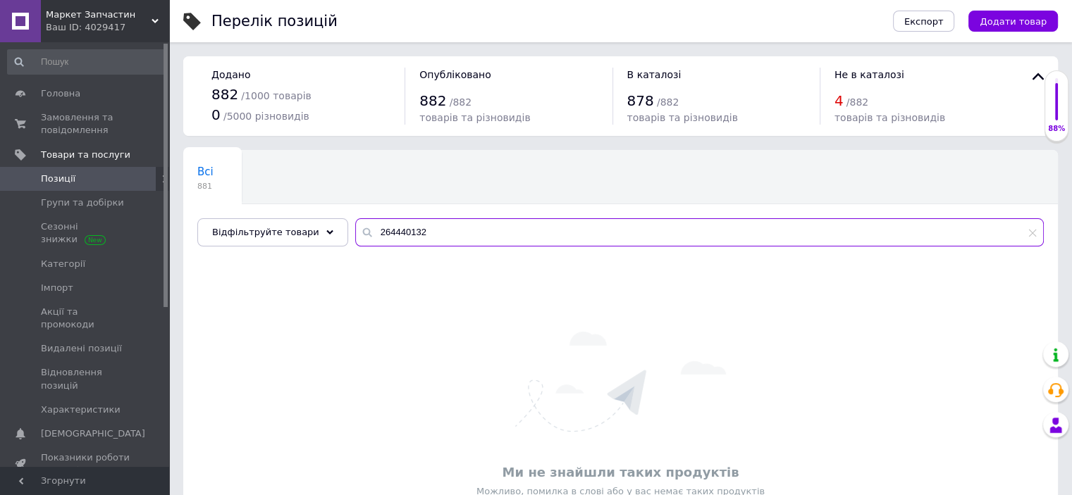
click at [272, 257] on div "Всі 881 Ok Відфільтровано... Зберегти Нічого не знайдено Можливо, помилка у сло…" at bounding box center [620, 363] width 875 height 426
paste input "217440103"
type input "217440103"
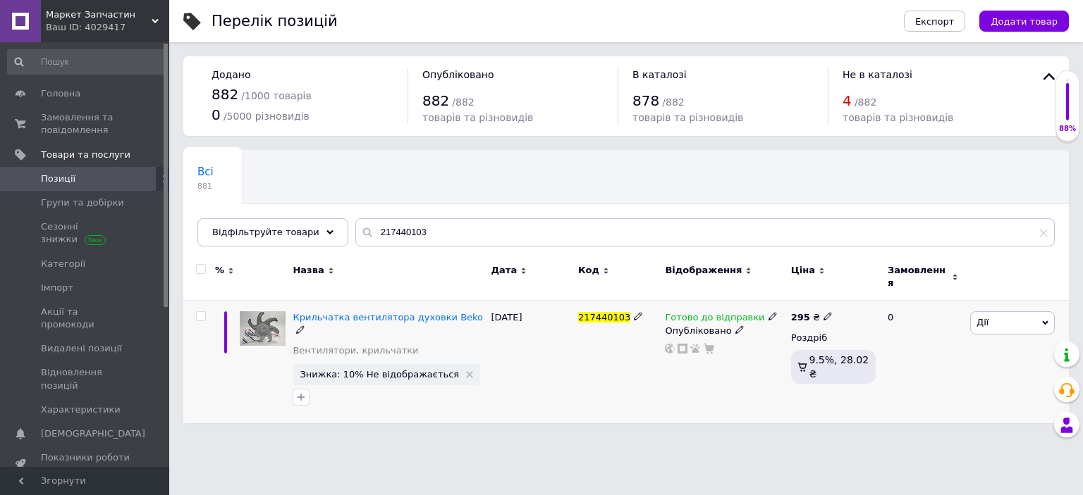
drag, startPoint x: 199, startPoint y: 307, endPoint x: 328, endPoint y: 320, distance: 129.7
click at [203, 312] on input "checkbox" at bounding box center [200, 316] width 9 height 9
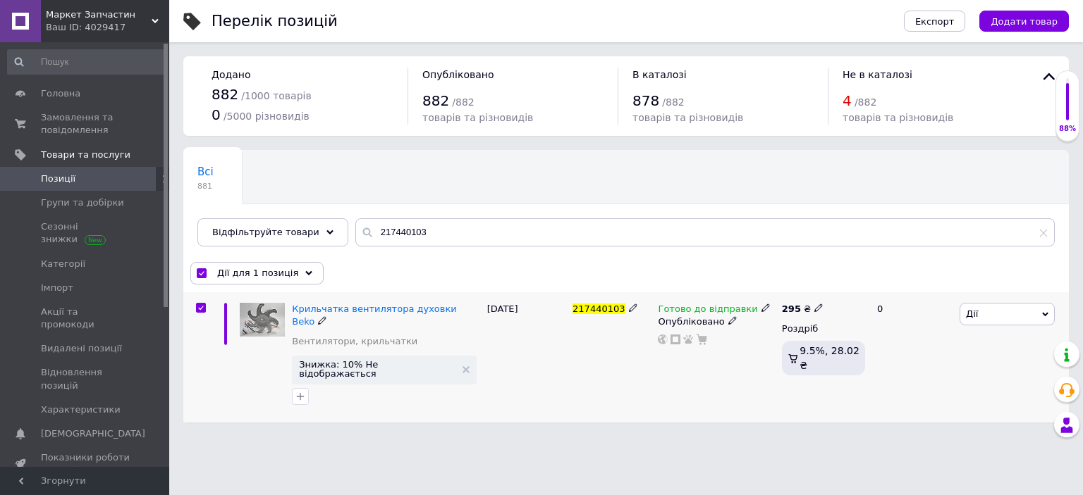
drag, startPoint x: 981, startPoint y: 316, endPoint x: 966, endPoint y: 367, distance: 53.7
click at [980, 319] on span "Дії" at bounding box center [1006, 314] width 95 height 23
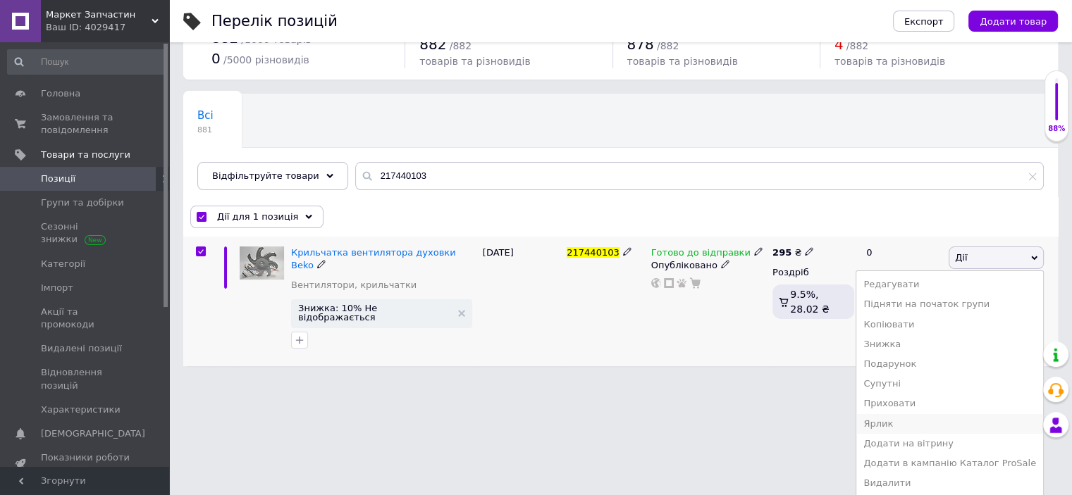
scroll to position [57, 0]
click at [920, 483] on li "Видалити" at bounding box center [949, 483] width 187 height 20
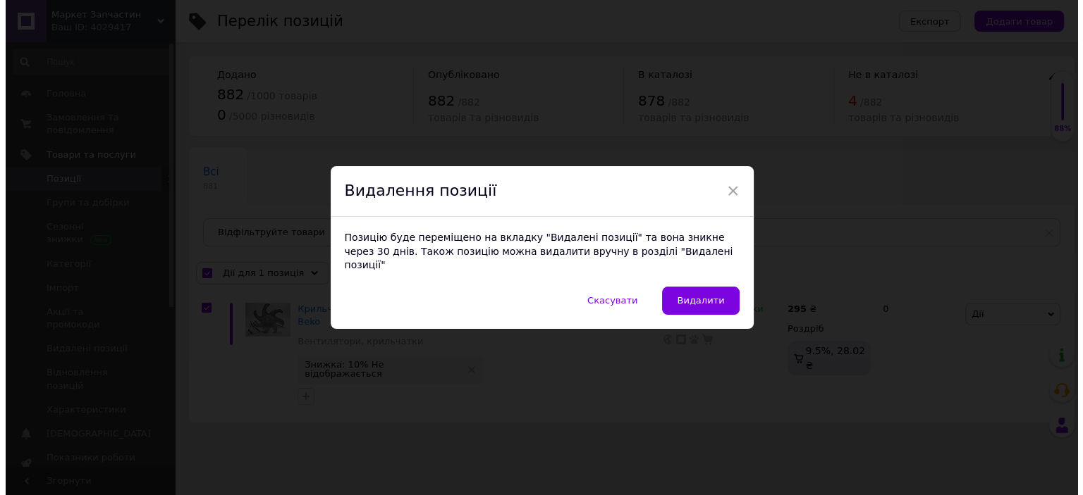
scroll to position [0, 0]
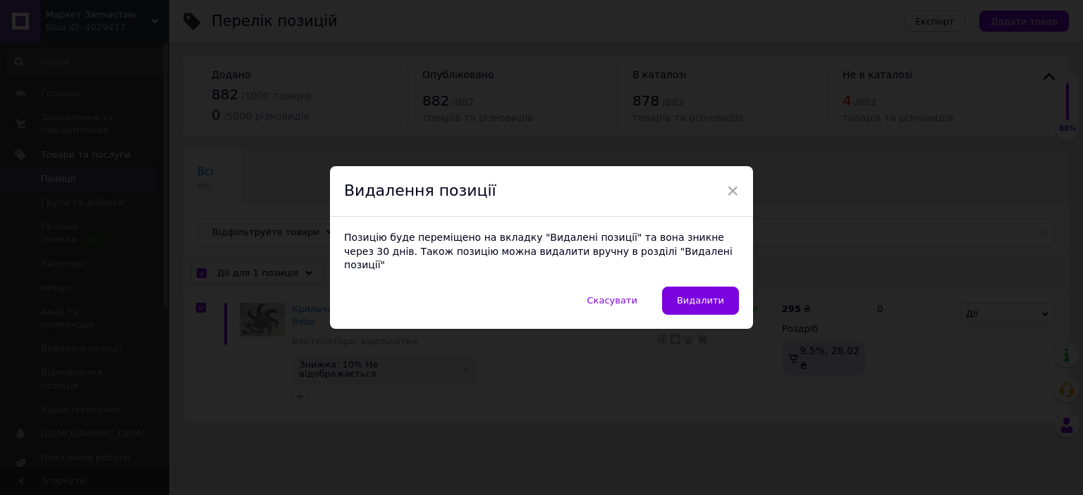
click at [720, 295] on span "Видалити" at bounding box center [700, 300] width 47 height 11
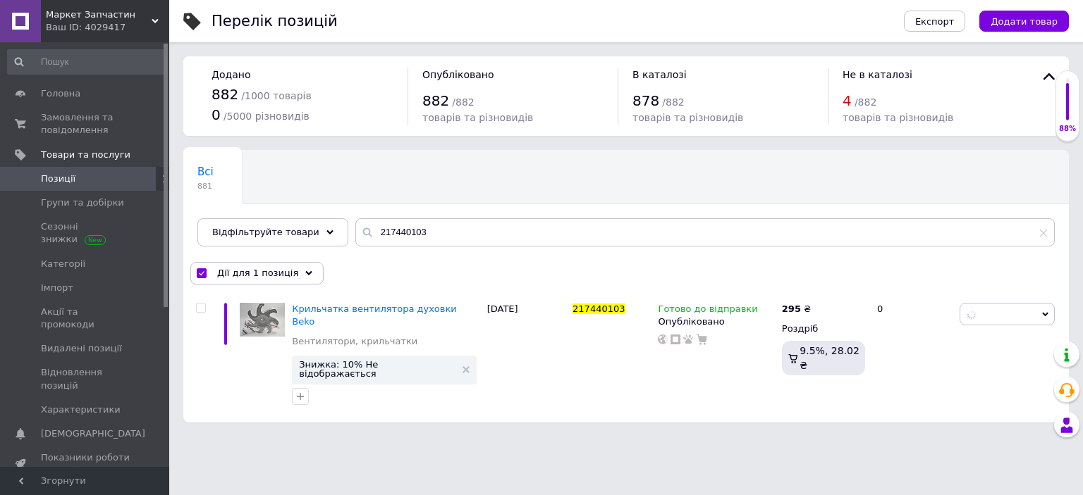
checkbox input "false"
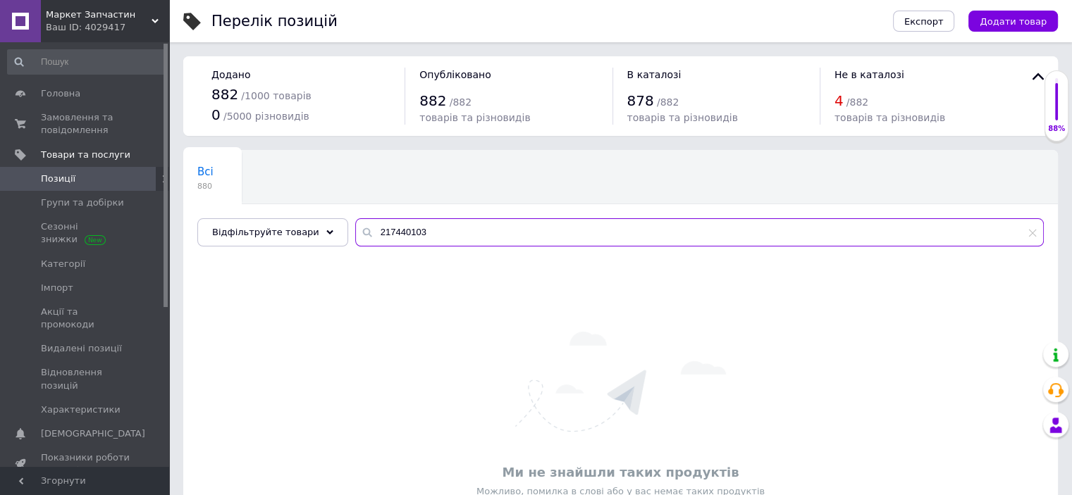
drag, startPoint x: 411, startPoint y: 228, endPoint x: 319, endPoint y: 215, distance: 93.2
click at [319, 215] on div "Всі 880 Ok Відфільтровано... Зберегти Нічого не знайдено Можливо, помилка у сло…" at bounding box center [620, 198] width 875 height 97
